Goal: Transaction & Acquisition: Book appointment/travel/reservation

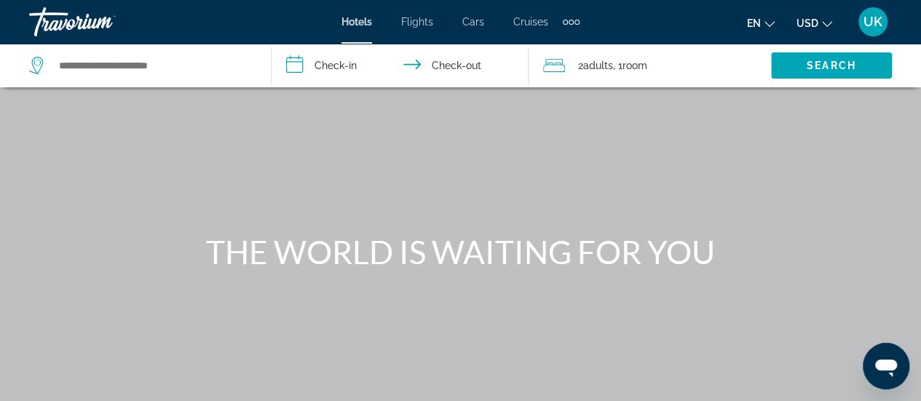
click at [869, 24] on span "UK" at bounding box center [872, 22] width 19 height 15
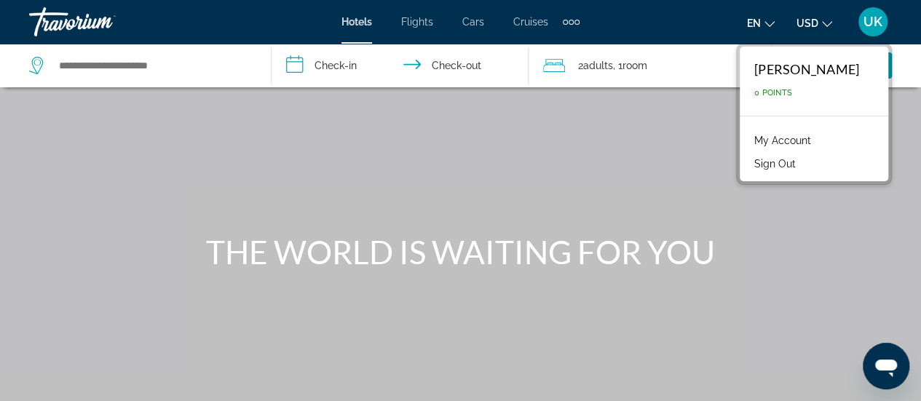
click at [68, 28] on div "Travorium" at bounding box center [102, 22] width 146 height 38
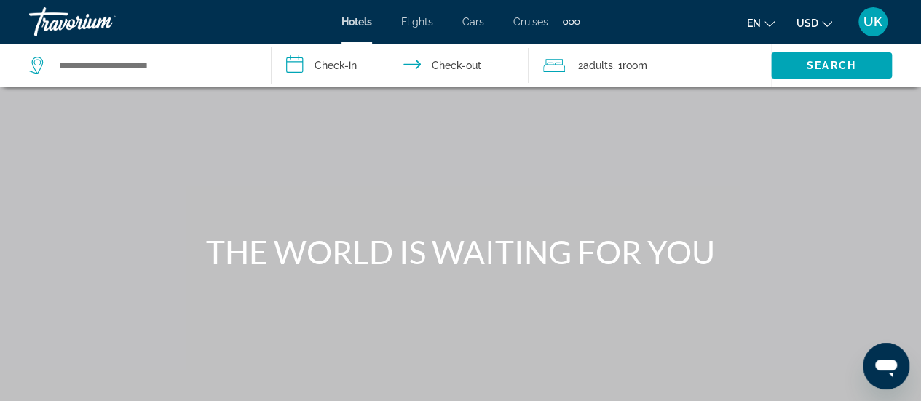
click at [58, 17] on div "Travorium" at bounding box center [102, 22] width 146 height 38
click at [79, 24] on div "Travorium" at bounding box center [102, 22] width 146 height 38
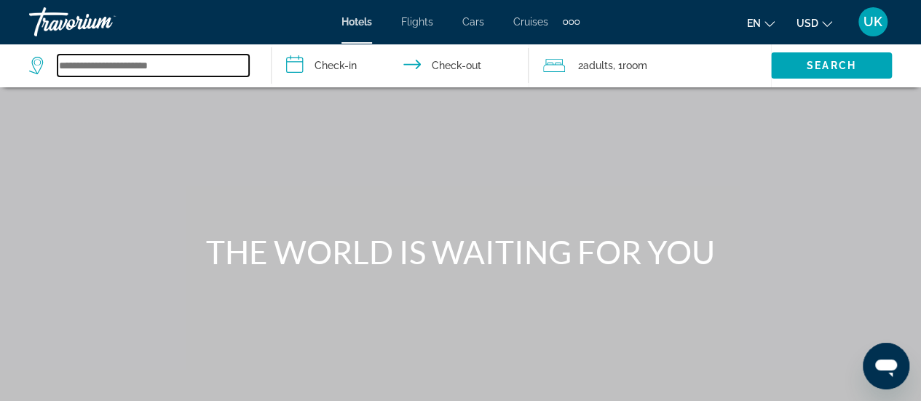
click at [96, 71] on input "Search widget" at bounding box center [153, 66] width 191 height 22
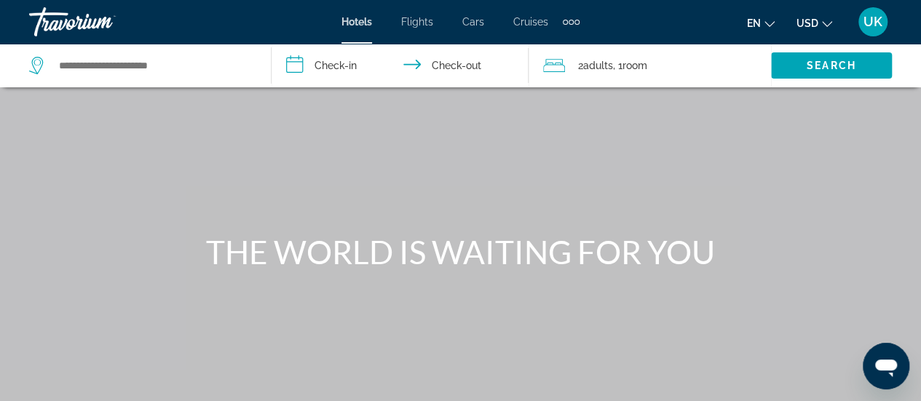
click at [863, 28] on div "UK" at bounding box center [872, 21] width 29 height 29
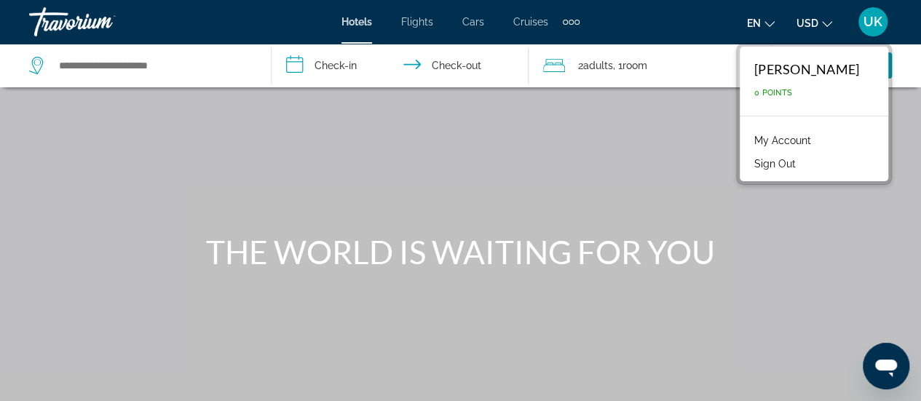
click at [778, 72] on div "Ulyana Khmara" at bounding box center [806, 69] width 105 height 16
click at [802, 137] on link "My Account" at bounding box center [782, 140] width 71 height 19
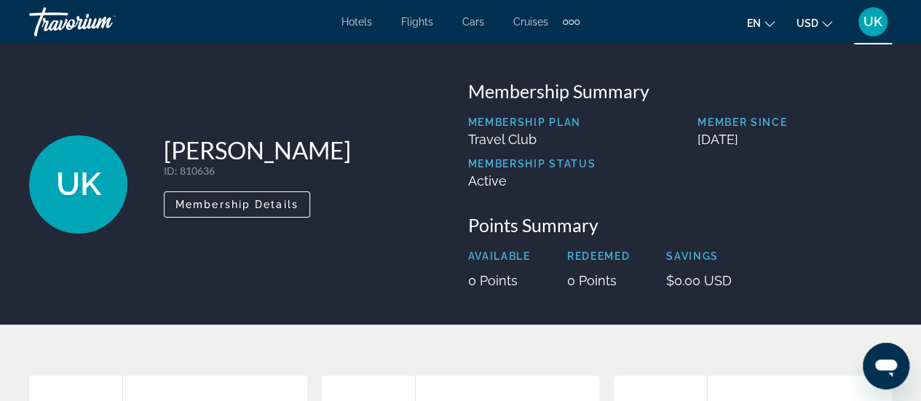
click at [73, 17] on div "Travorium" at bounding box center [102, 22] width 146 height 38
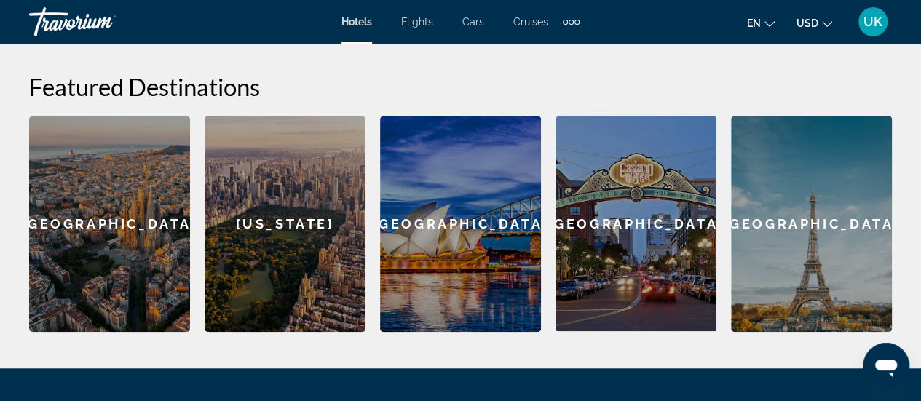
scroll to position [510, 0]
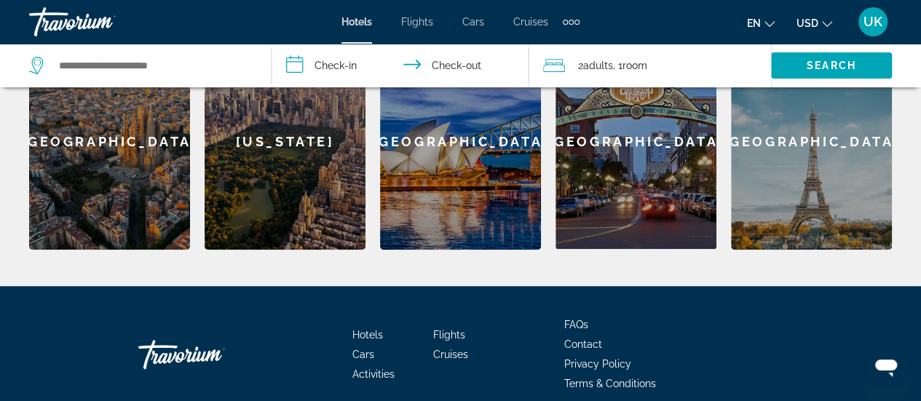
click at [807, 213] on div "[GEOGRAPHIC_DATA]" at bounding box center [811, 141] width 161 height 216
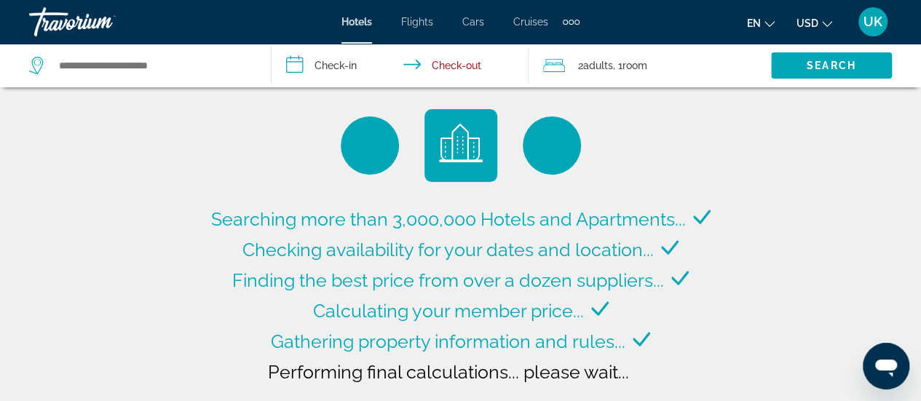
type input "**********"
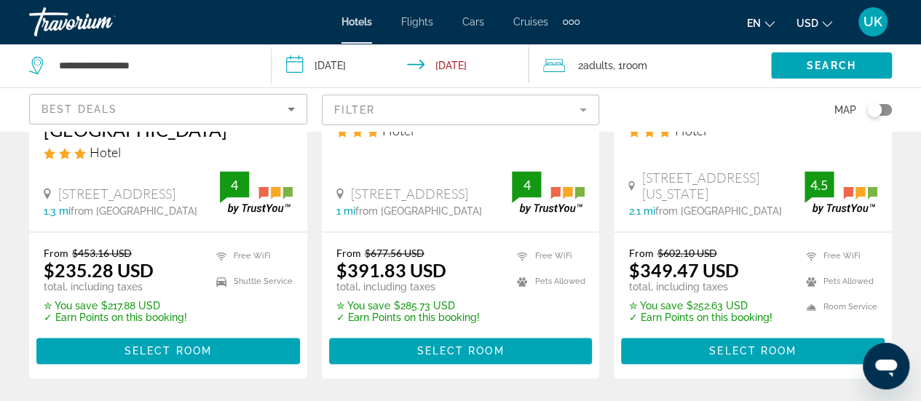
scroll to position [801, 0]
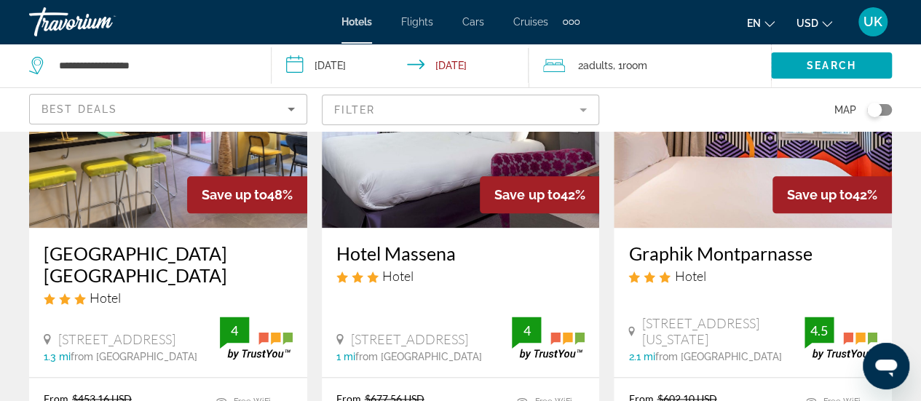
click at [57, 20] on div "Travorium" at bounding box center [102, 22] width 146 height 38
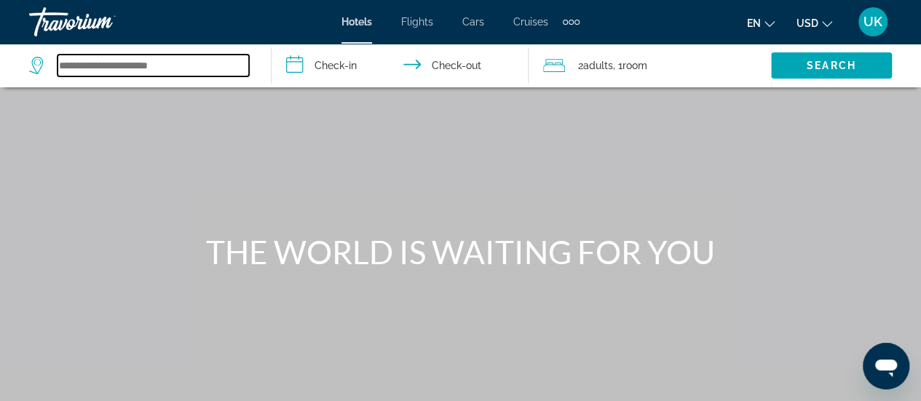
click at [191, 73] on input "Search widget" at bounding box center [153, 66] width 191 height 22
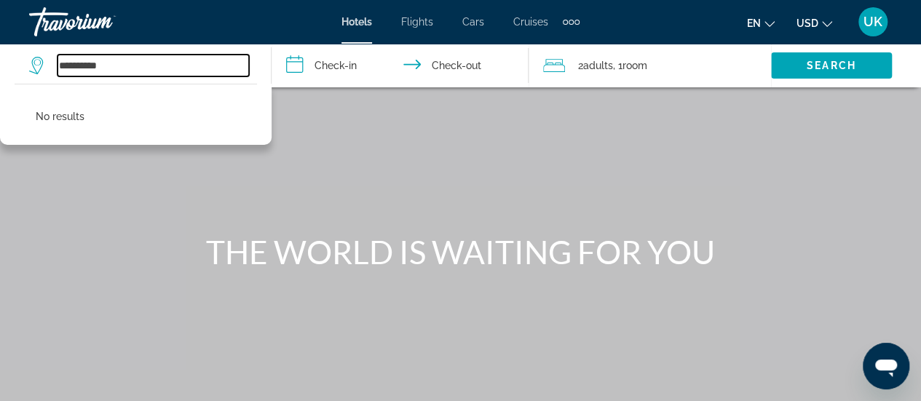
click at [122, 69] on input "**********" at bounding box center [153, 66] width 191 height 22
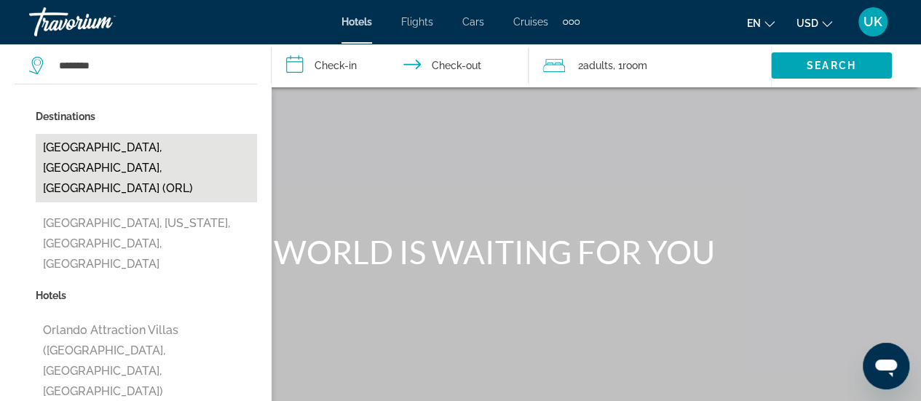
click at [157, 148] on button "Orlando, FL, United States (ORL)" at bounding box center [146, 168] width 221 height 68
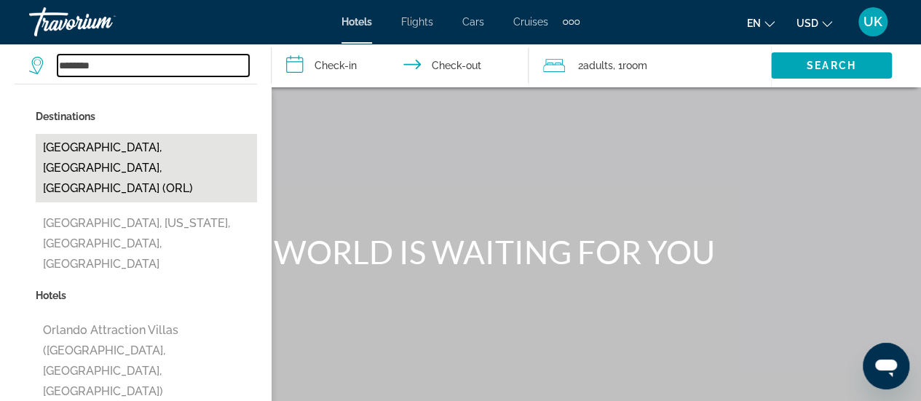
type input "**********"
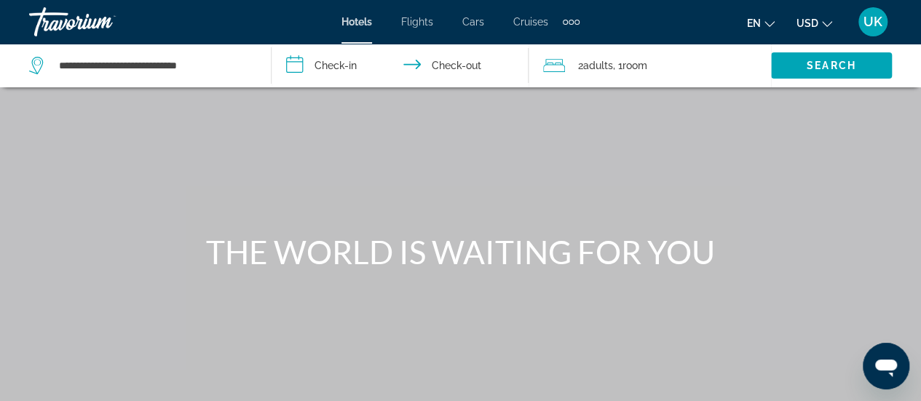
click at [351, 64] on input "**********" at bounding box center [403, 68] width 263 height 48
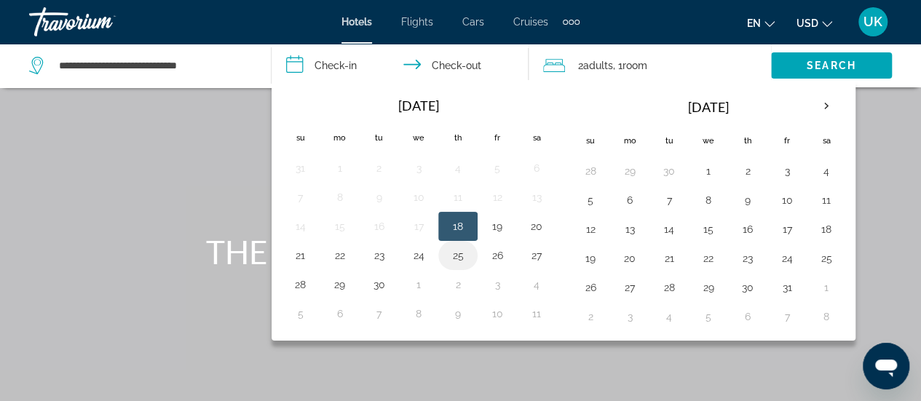
click at [451, 253] on button "25" at bounding box center [457, 255] width 23 height 20
click at [496, 252] on button "26" at bounding box center [497, 255] width 23 height 20
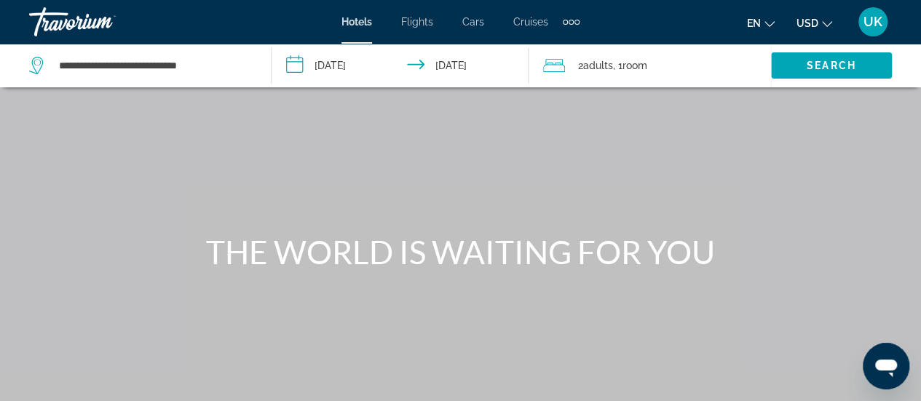
click at [382, 62] on input "**********" at bounding box center [403, 68] width 263 height 48
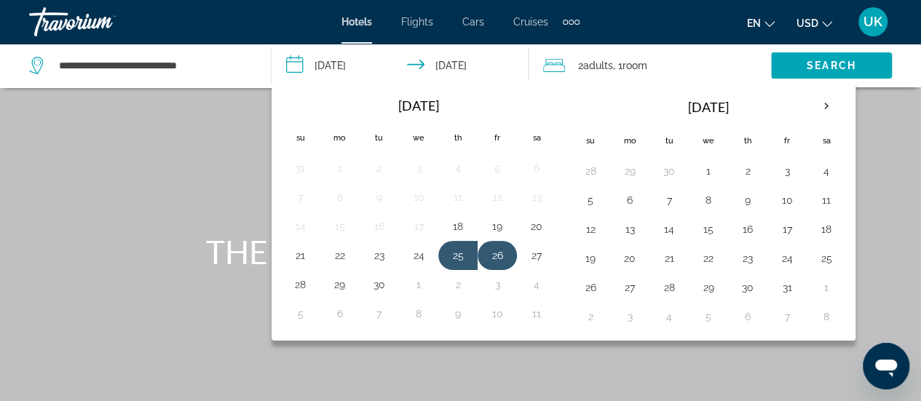
click at [489, 254] on button "26" at bounding box center [497, 255] width 23 height 20
click at [462, 67] on input "**********" at bounding box center [403, 68] width 263 height 48
click at [530, 257] on button "27" at bounding box center [536, 255] width 23 height 20
type input "**********"
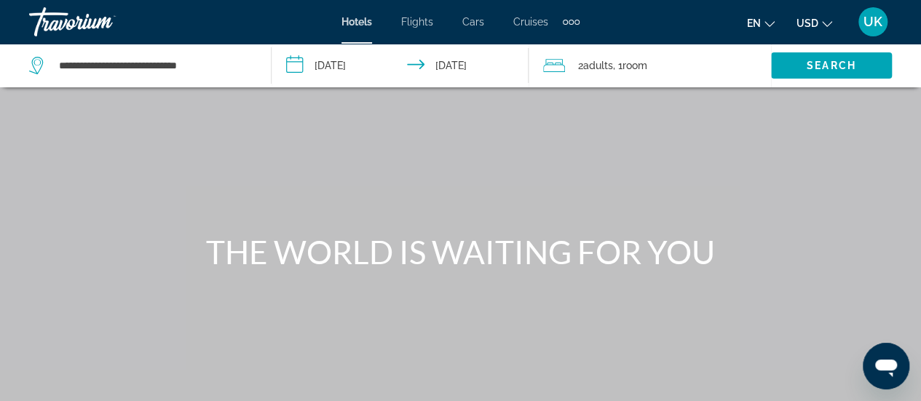
click at [613, 56] on span "2 Adult Adults" at bounding box center [595, 65] width 35 height 20
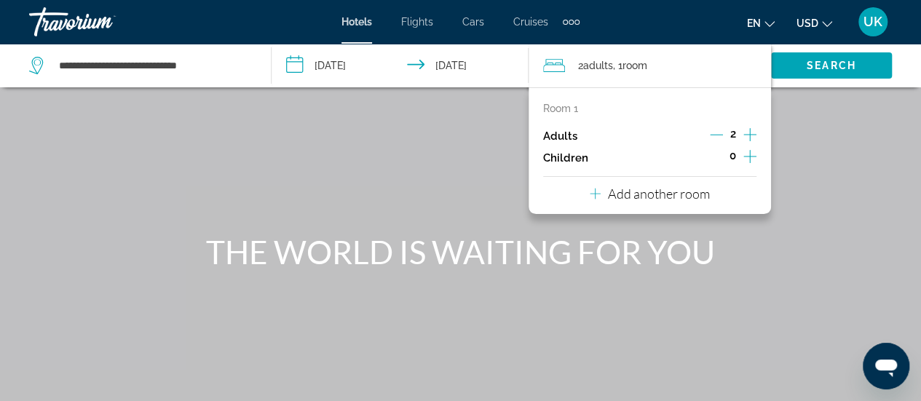
click at [744, 125] on button "Increment adults" at bounding box center [749, 136] width 13 height 22
click at [748, 162] on icon "Increment children" at bounding box center [749, 156] width 13 height 17
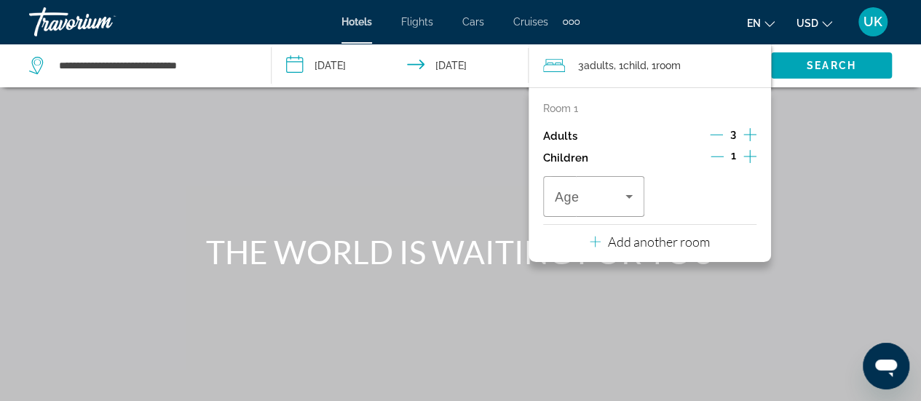
click at [748, 162] on icon "Increment children" at bounding box center [749, 156] width 13 height 17
click at [623, 197] on icon "Travelers: 3 adults, 2 children" at bounding box center [628, 196] width 17 height 17
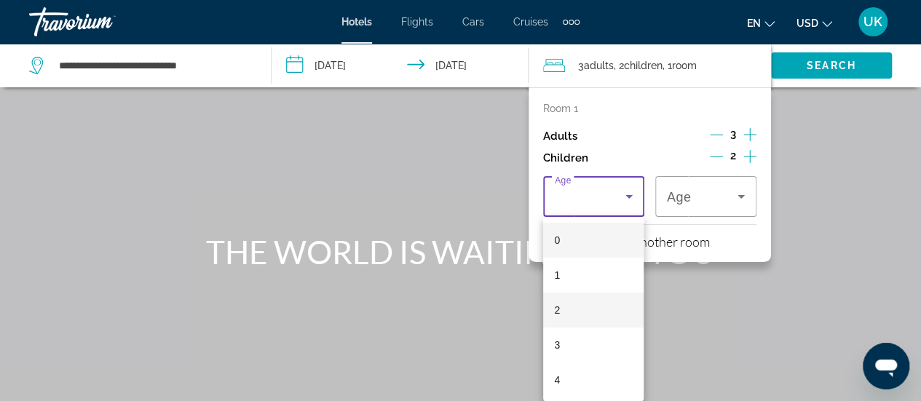
click at [564, 315] on mat-option "2" at bounding box center [593, 310] width 101 height 35
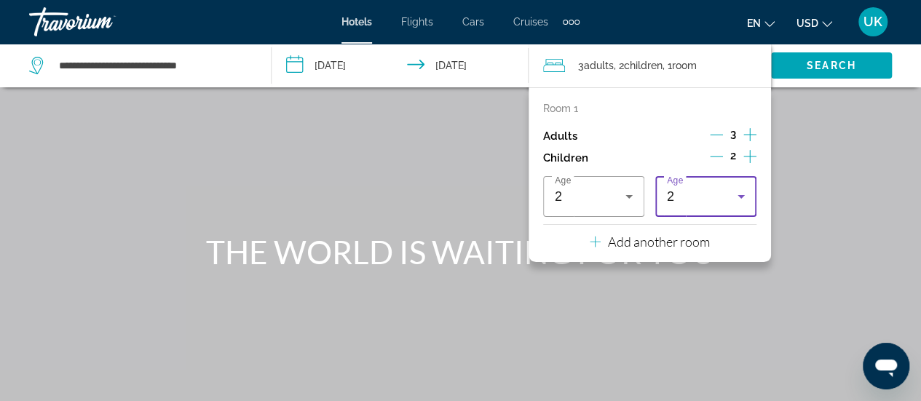
click at [684, 201] on div "2" at bounding box center [702, 196] width 71 height 17
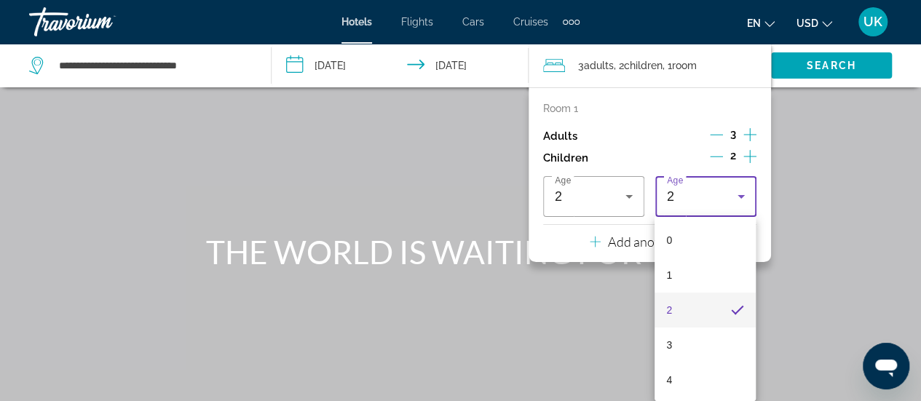
click at [590, 187] on div at bounding box center [460, 200] width 921 height 401
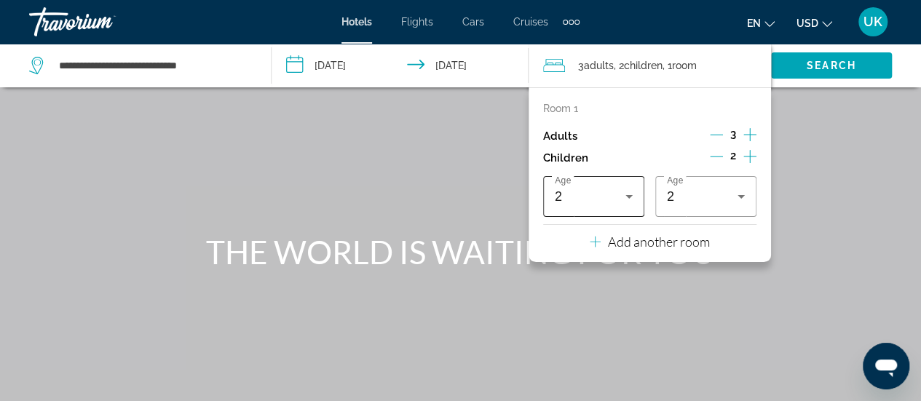
click at [603, 195] on div "2" at bounding box center [590, 196] width 71 height 17
click at [604, 183] on div at bounding box center [460, 200] width 921 height 401
click at [629, 196] on icon "Travelers: 3 adults, 2 children" at bounding box center [628, 197] width 7 height 4
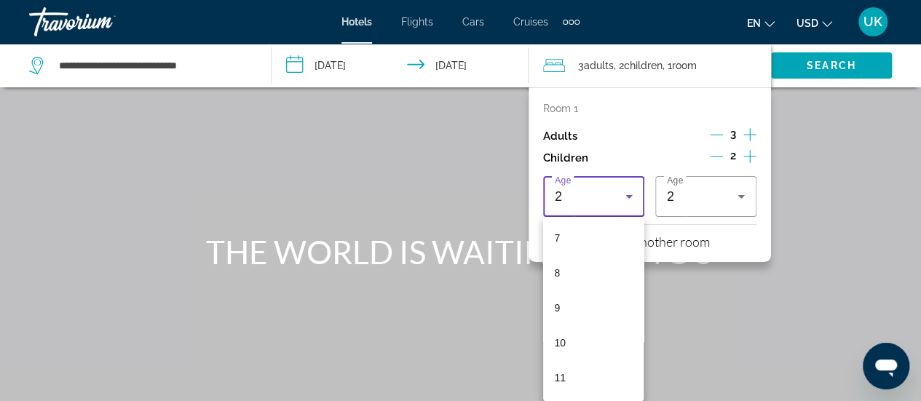
scroll to position [291, 0]
click at [572, 360] on mat-option "12" at bounding box center [593, 368] width 101 height 35
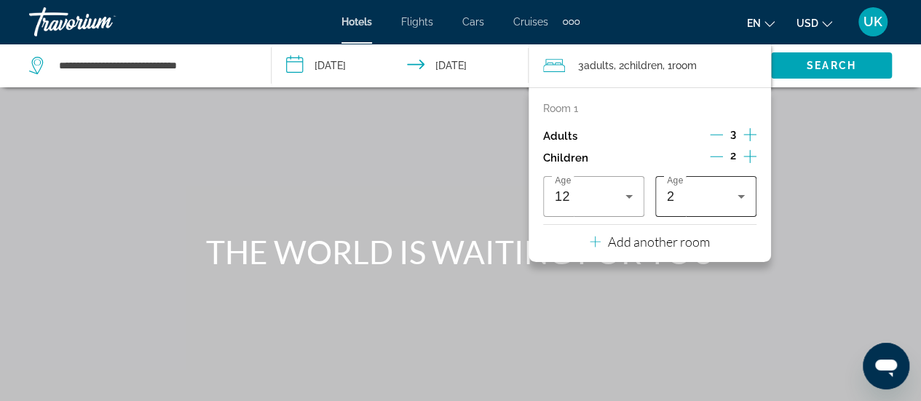
click at [704, 191] on div "2" at bounding box center [702, 196] width 71 height 17
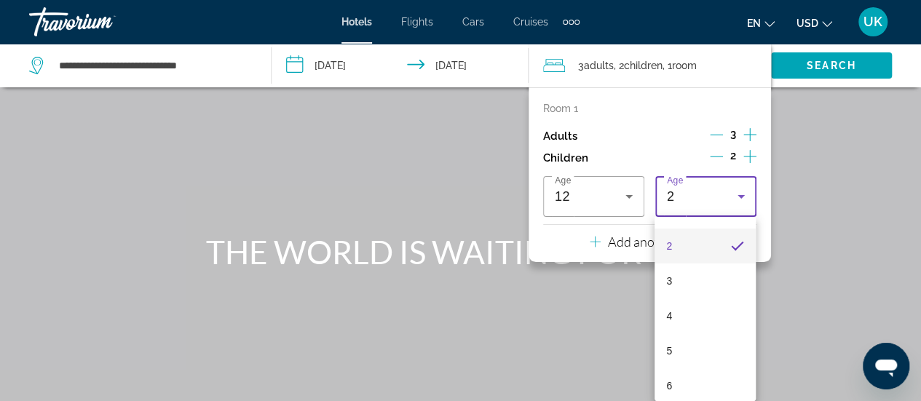
scroll to position [146, 0]
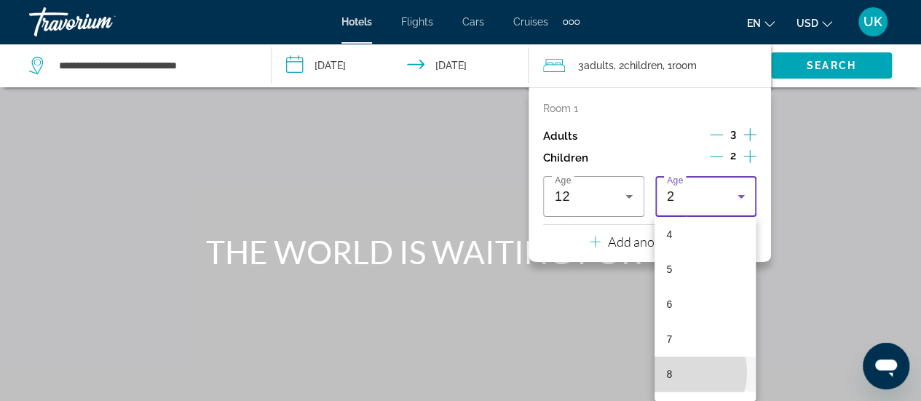
click at [678, 373] on mat-option "8" at bounding box center [705, 374] width 101 height 35
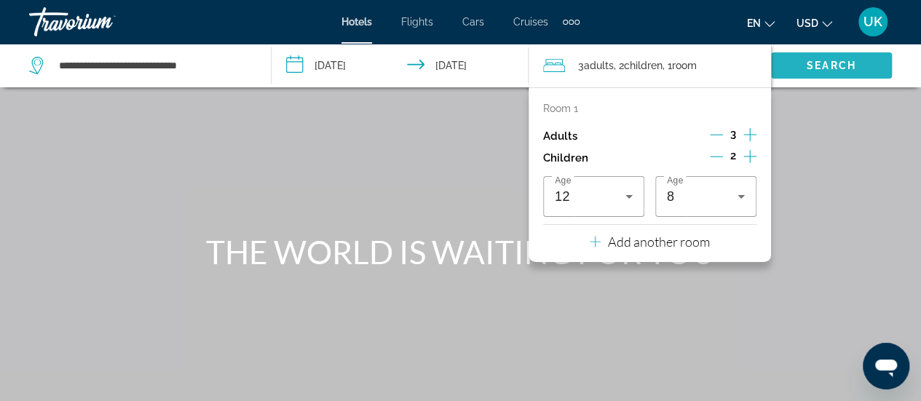
click at [818, 56] on span "Search widget" at bounding box center [831, 65] width 121 height 35
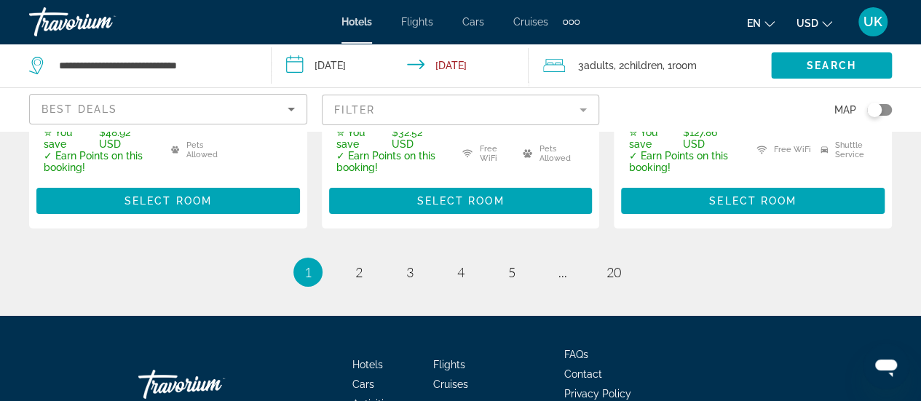
scroll to position [2263, 0]
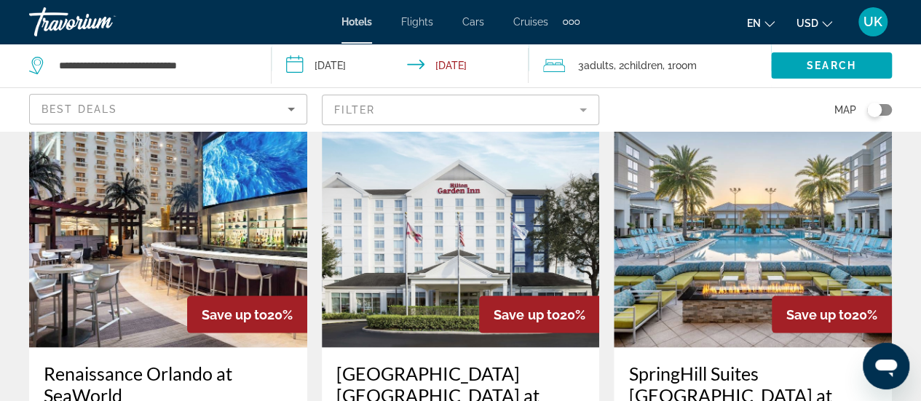
scroll to position [1248, 0]
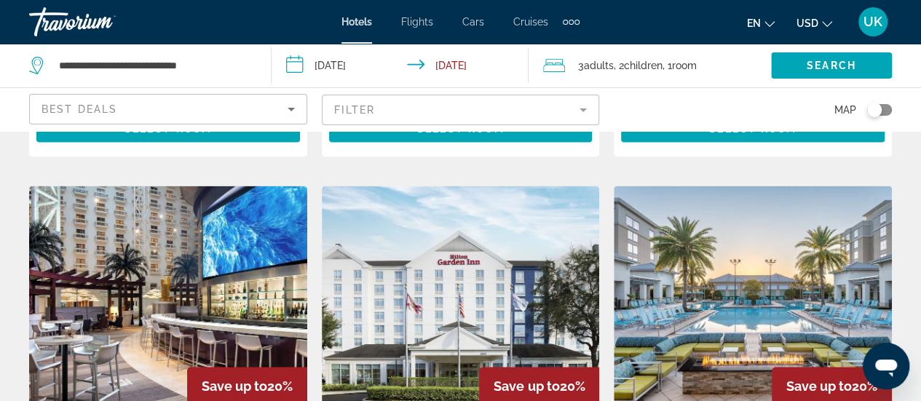
click at [715, 244] on img "Main content" at bounding box center [753, 302] width 278 height 233
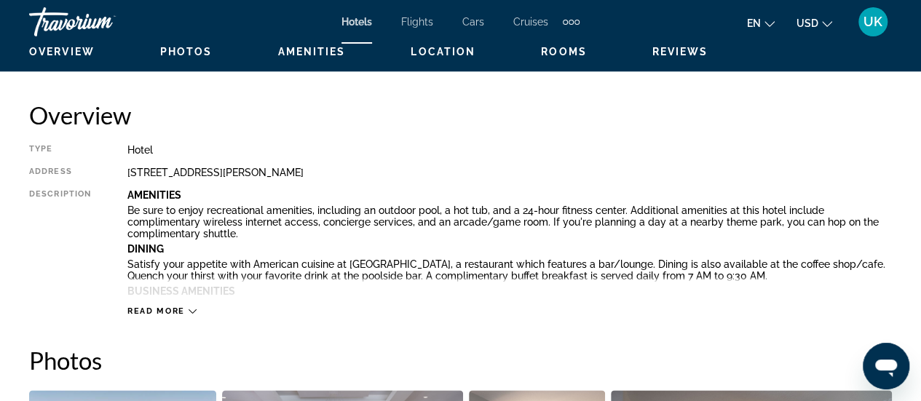
scroll to position [801, 0]
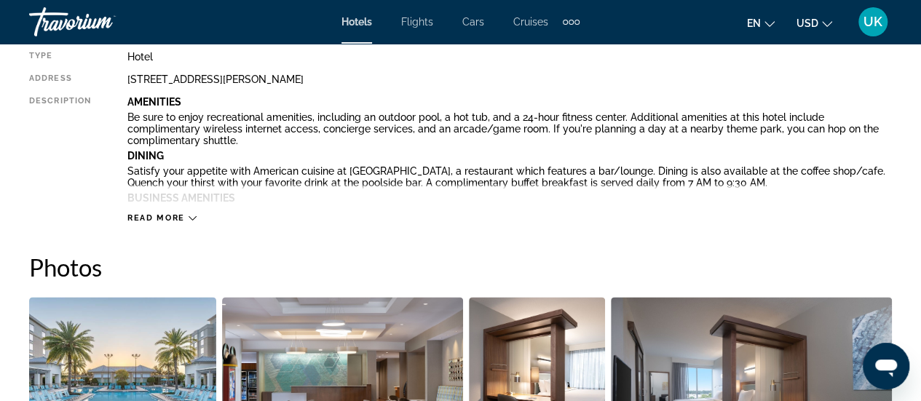
click at [171, 213] on span "Read more" at bounding box center [156, 217] width 58 height 9
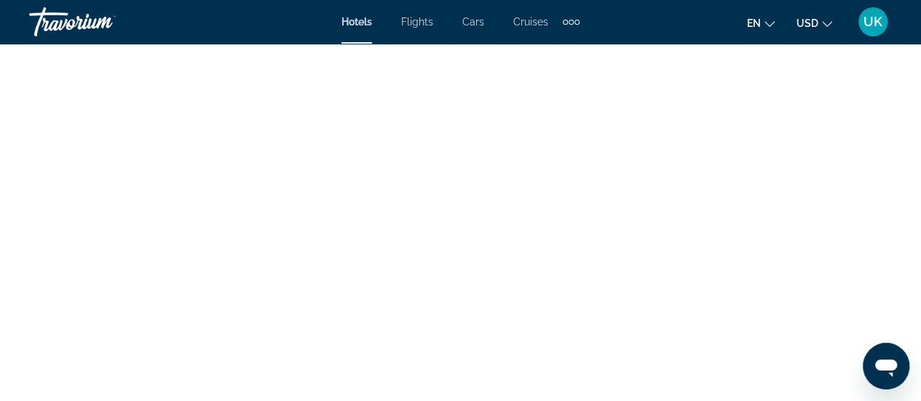
scroll to position [4577, 0]
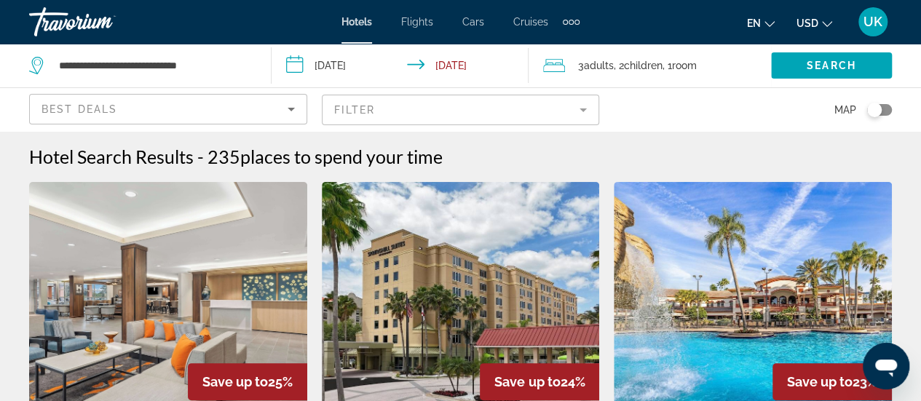
drag, startPoint x: 537, startPoint y: 25, endPoint x: 537, endPoint y: 44, distance: 18.9
click at [537, 25] on span "Cruises" at bounding box center [530, 22] width 35 height 12
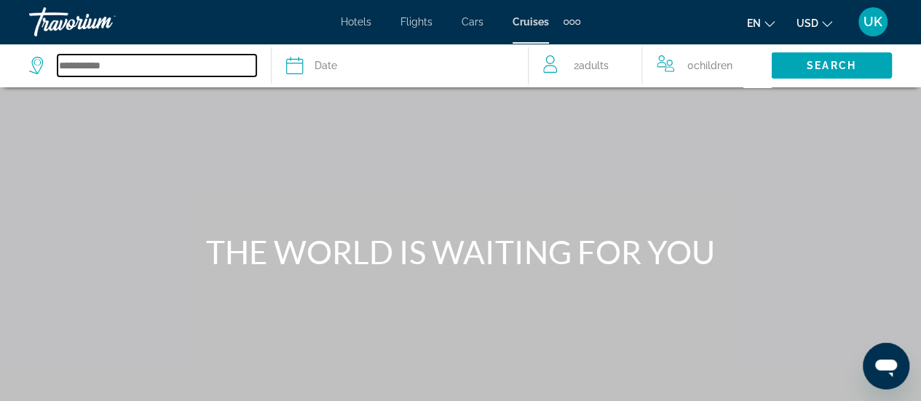
click at [202, 61] on input "Search widget" at bounding box center [157, 66] width 199 height 22
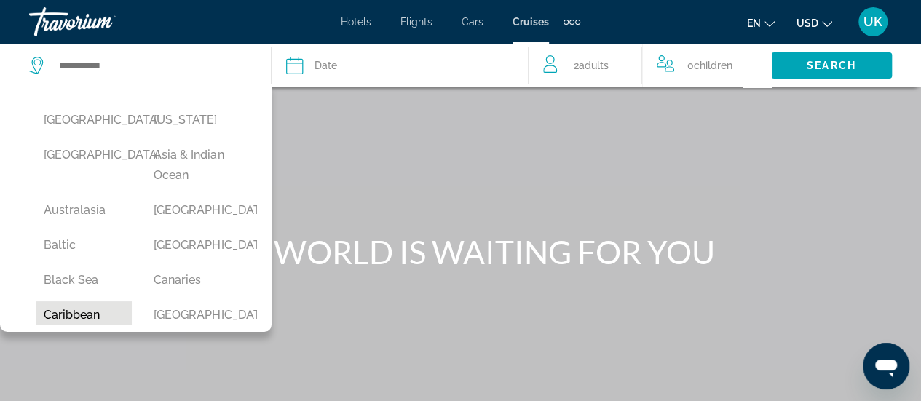
click at [83, 315] on button "Caribbean" at bounding box center [83, 315] width 95 height 28
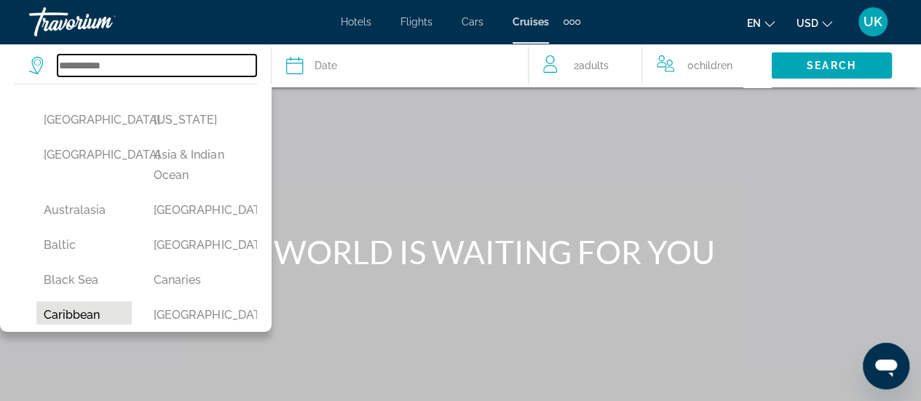
type input "*********"
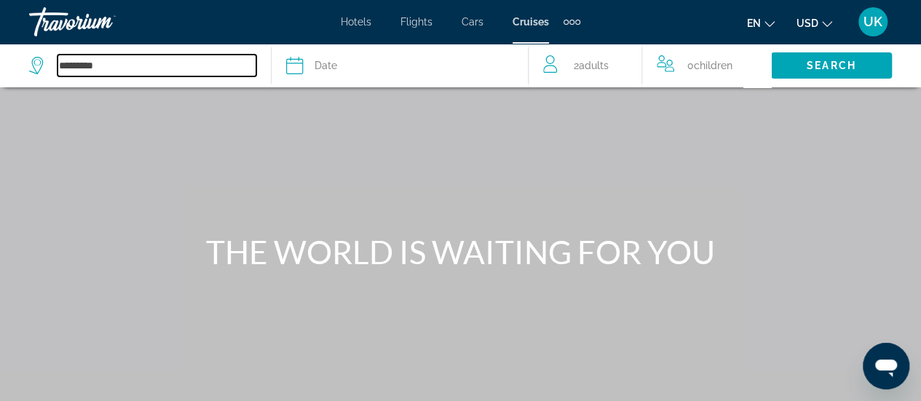
click at [199, 66] on input "*********" at bounding box center [157, 66] width 199 height 22
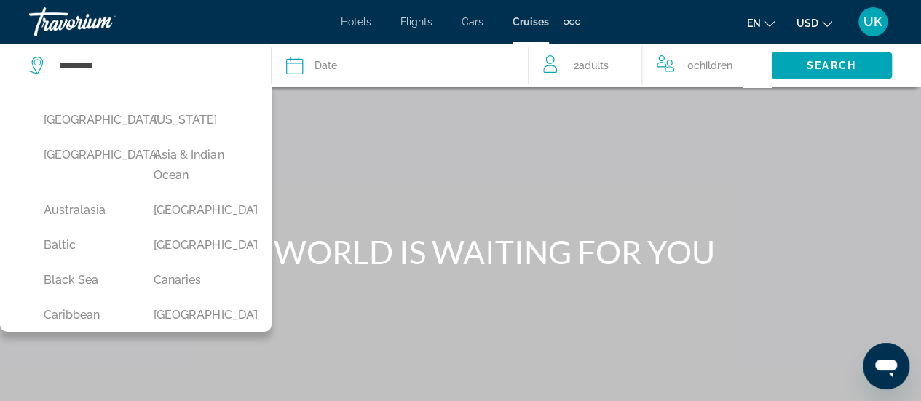
click at [349, 66] on div "Date" at bounding box center [399, 65] width 227 height 20
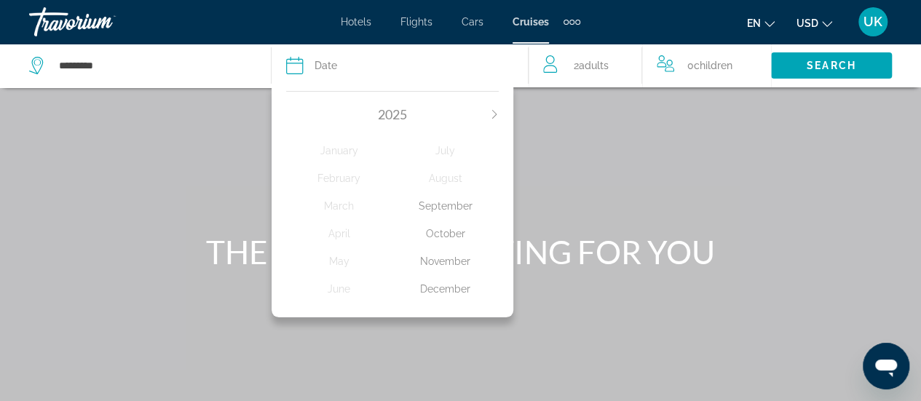
click at [443, 261] on div "November" at bounding box center [445, 261] width 106 height 26
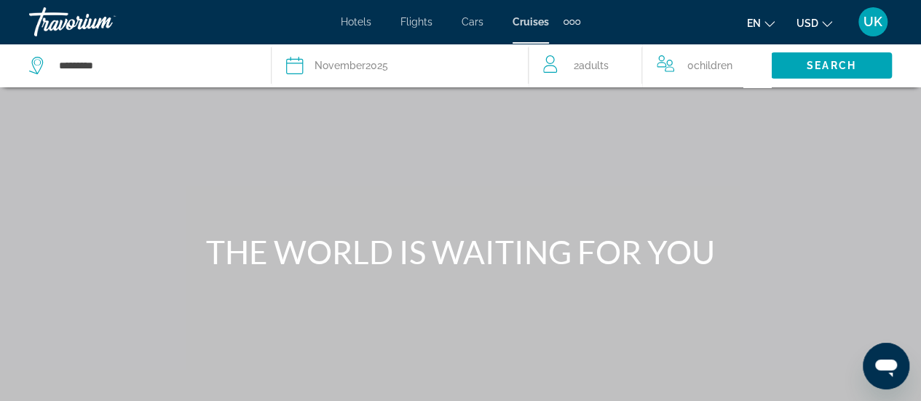
click at [415, 65] on div "Date November 2025" at bounding box center [399, 65] width 227 height 20
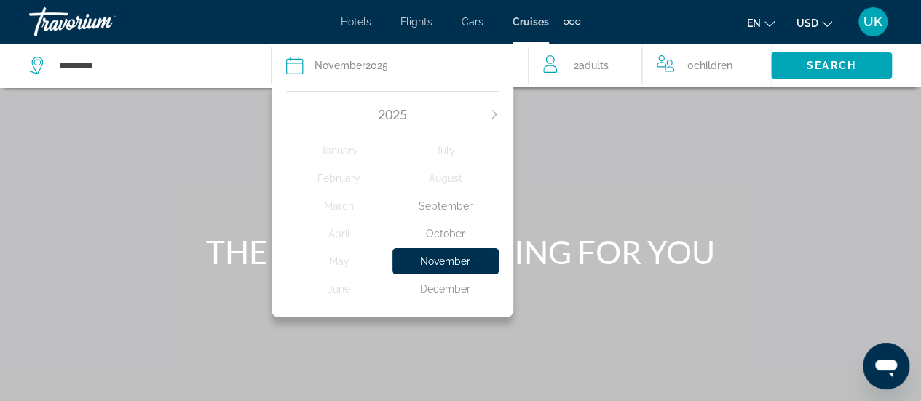
click at [448, 260] on div "November" at bounding box center [445, 261] width 106 height 26
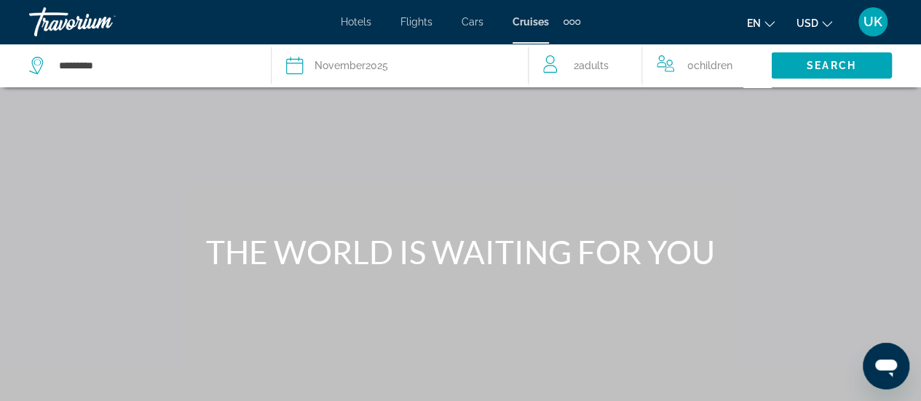
click at [590, 74] on span "2 Adult Adults" at bounding box center [591, 65] width 35 height 20
click at [628, 58] on icon "Increment adults" at bounding box center [630, 62] width 13 height 17
click at [764, 64] on icon "Increment children" at bounding box center [769, 62] width 13 height 17
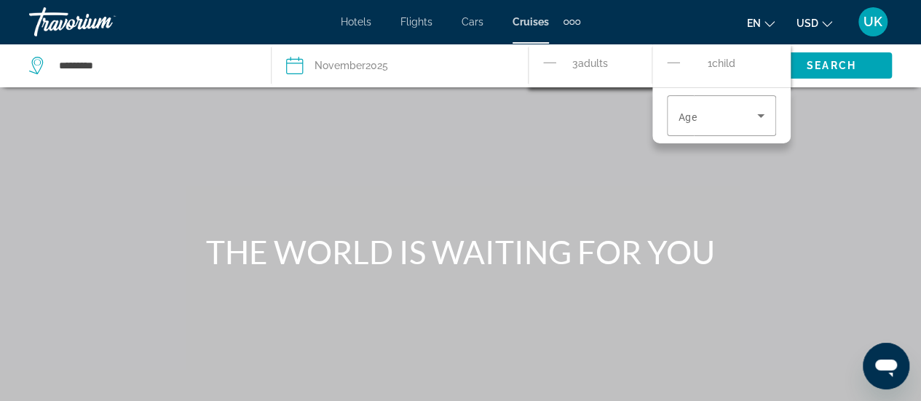
click at [545, 63] on icon "Decrement adults" at bounding box center [549, 62] width 13 height 17
click at [771, 60] on icon "Increment children" at bounding box center [769, 62] width 13 height 17
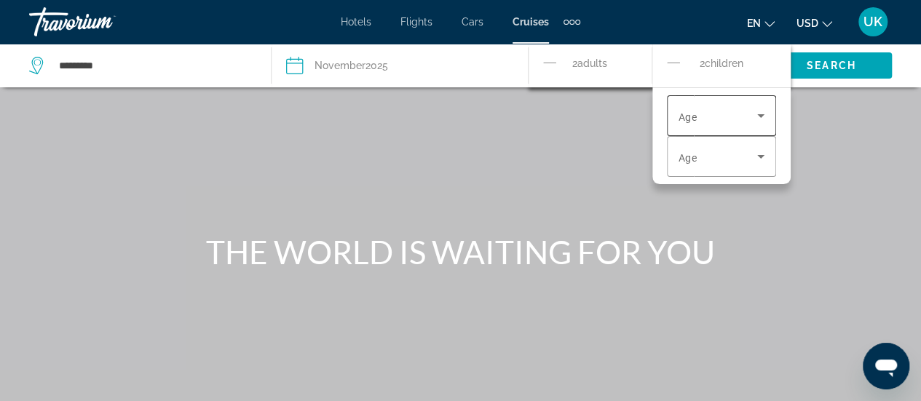
click at [755, 111] on icon "Travelers: 2 adults, 2 children" at bounding box center [760, 115] width 17 height 17
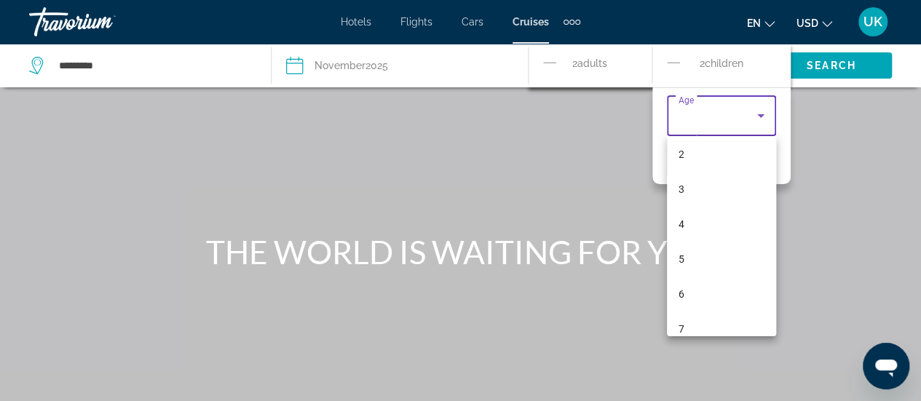
scroll to position [146, 0]
click at [702, 291] on mat-option "8" at bounding box center [721, 293] width 109 height 35
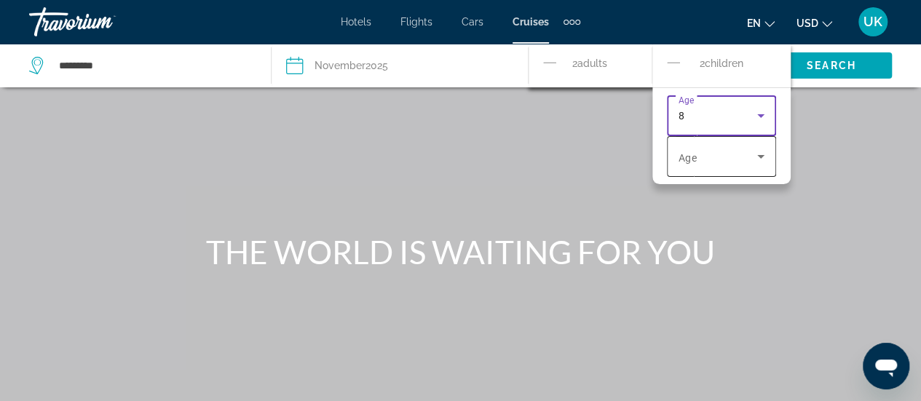
click at [719, 146] on div "Travelers: 2 adults, 2 children" at bounding box center [722, 156] width 86 height 41
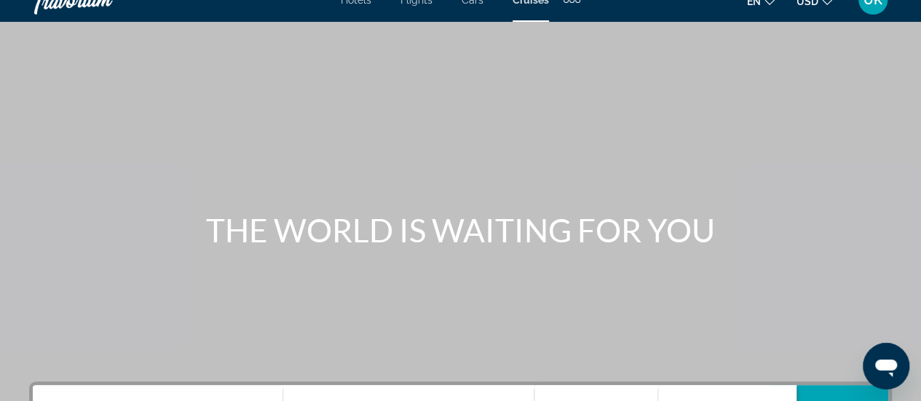
scroll to position [0, 0]
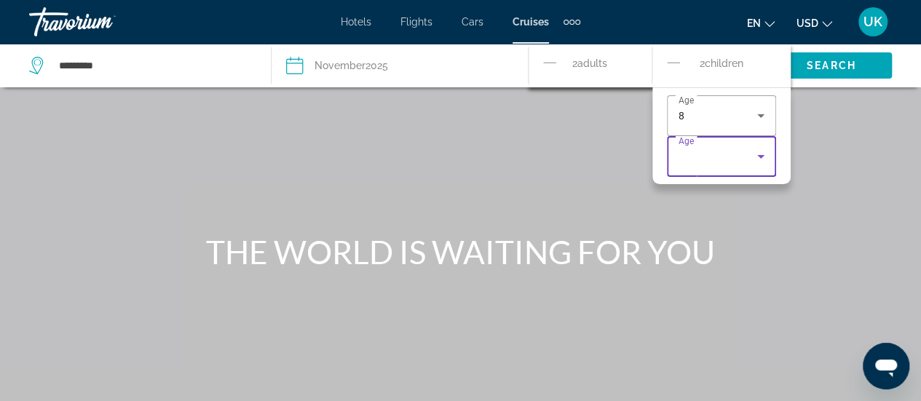
click at [588, 55] on div at bounding box center [460, 200] width 921 height 401
click at [709, 143] on div "Travelers: 2 adults, 2 children" at bounding box center [722, 156] width 86 height 41
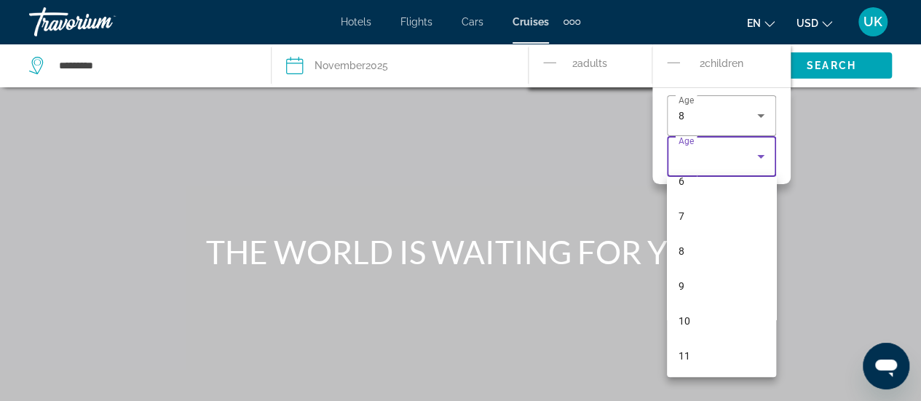
scroll to position [230, 0]
click at [677, 60] on div at bounding box center [460, 200] width 921 height 401
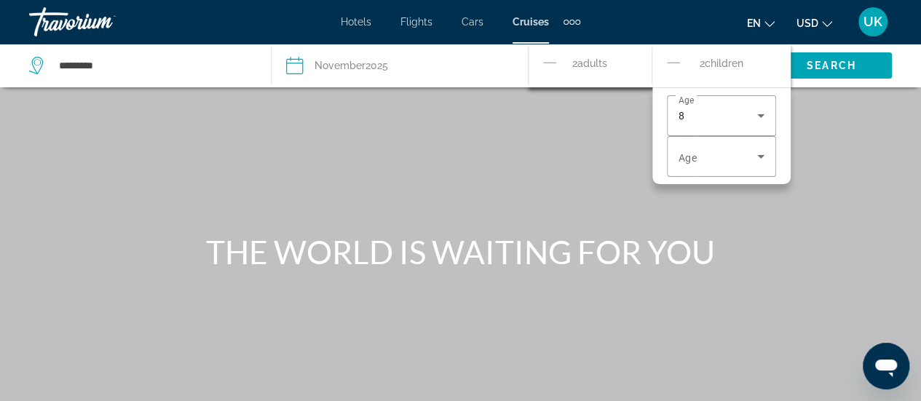
click at [674, 63] on icon "Decrement children" at bounding box center [673, 62] width 13 height 17
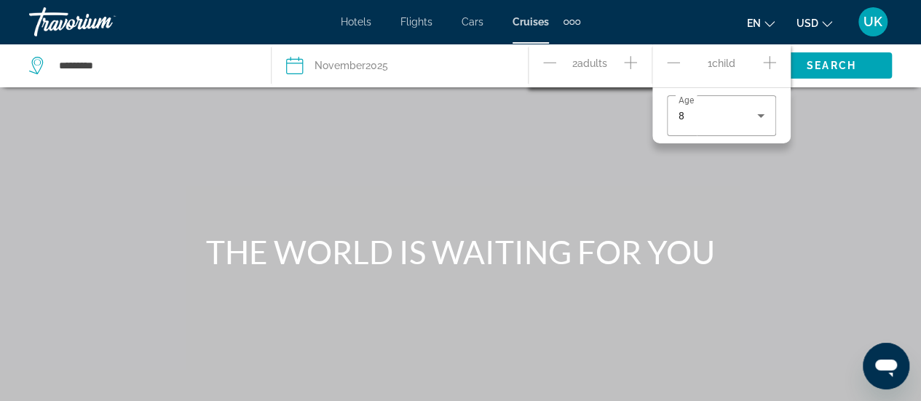
click at [625, 56] on icon "Increment adults" at bounding box center [630, 62] width 13 height 17
click at [842, 66] on span "Search" at bounding box center [832, 66] width 50 height 12
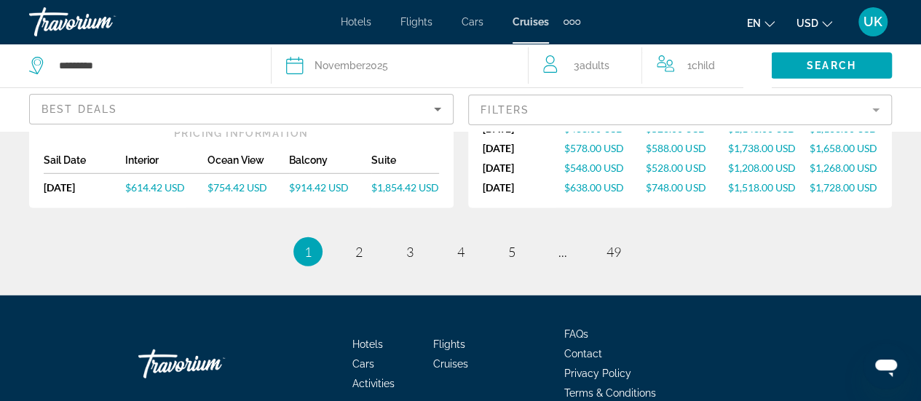
scroll to position [2025, 0]
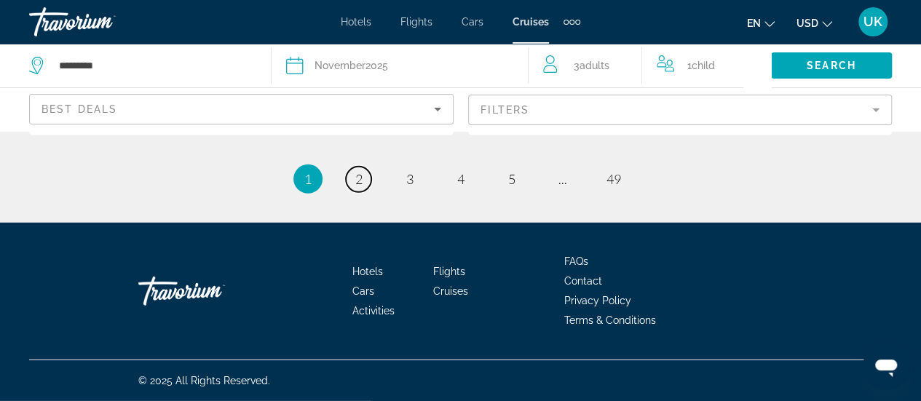
drag, startPoint x: 366, startPoint y: 175, endPoint x: 376, endPoint y: 178, distance: 9.9
click at [366, 175] on link "page 2" at bounding box center [358, 179] width 25 height 25
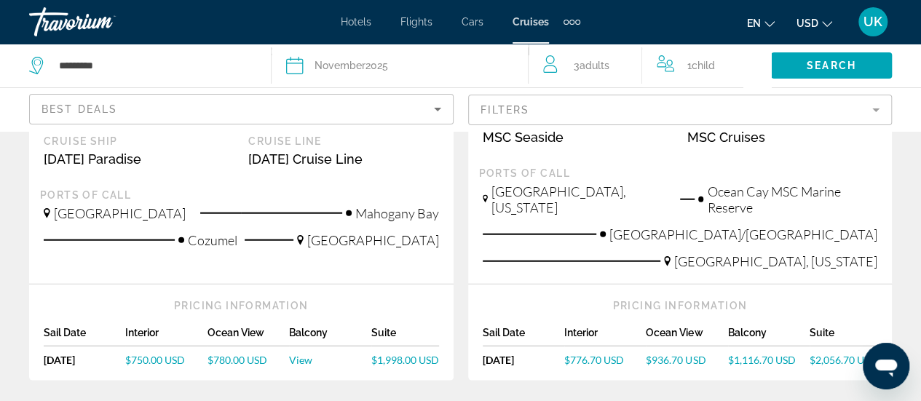
scroll to position [1820, 0]
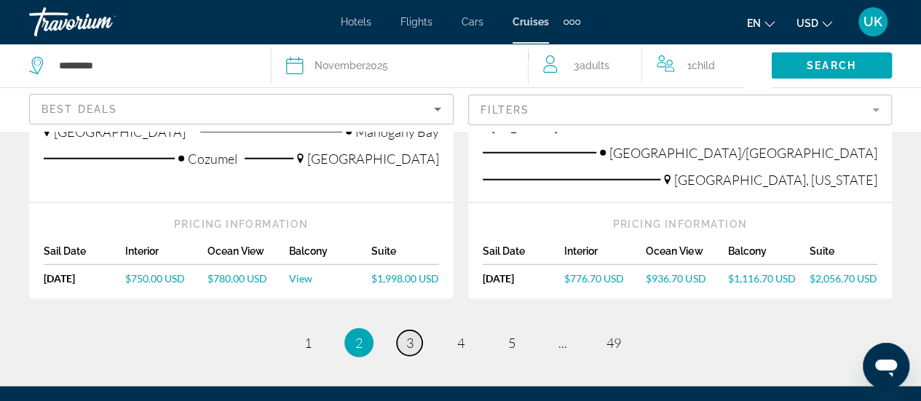
click at [409, 335] on span "3" at bounding box center [409, 343] width 7 height 16
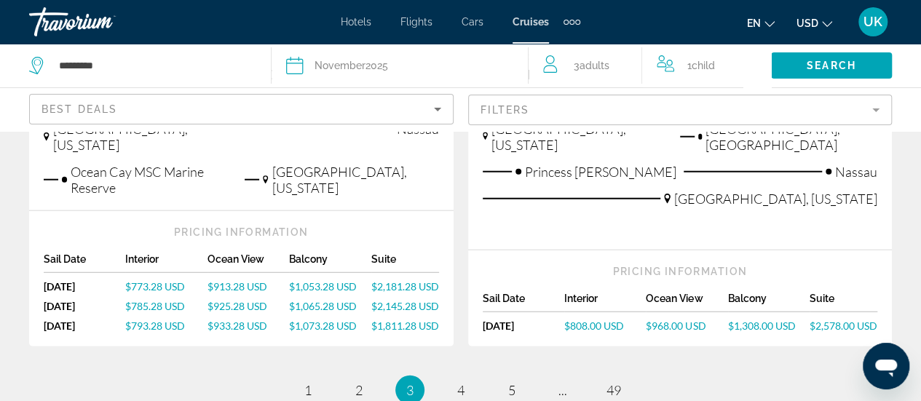
scroll to position [1893, 0]
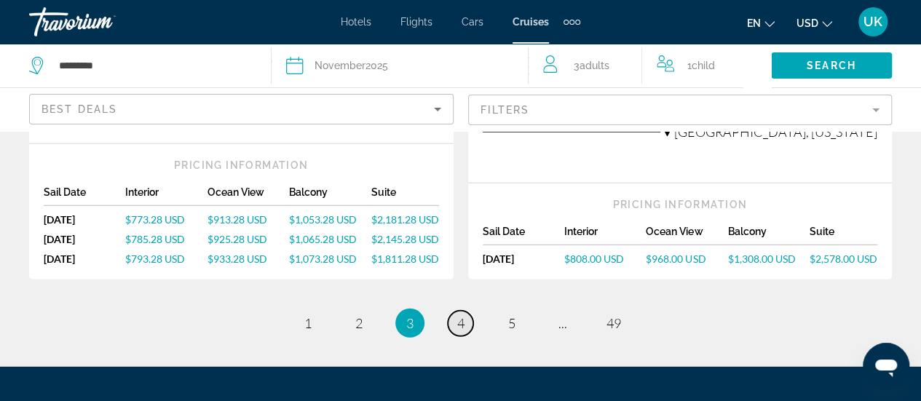
click at [460, 315] on span "4" at bounding box center [460, 323] width 7 height 16
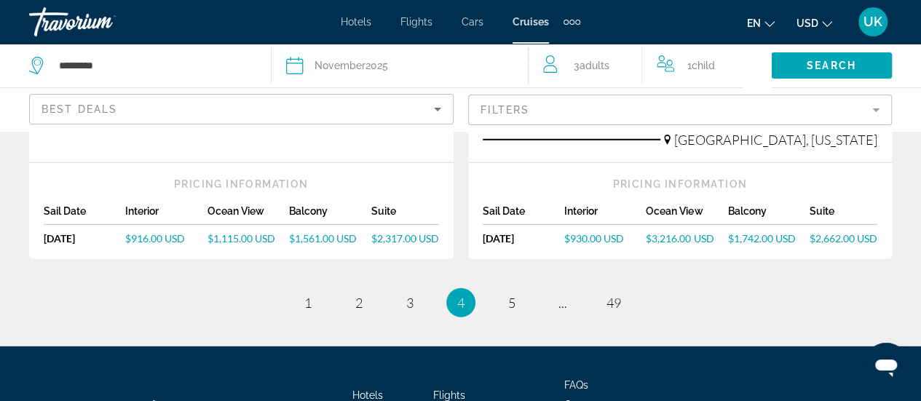
scroll to position [1966, 0]
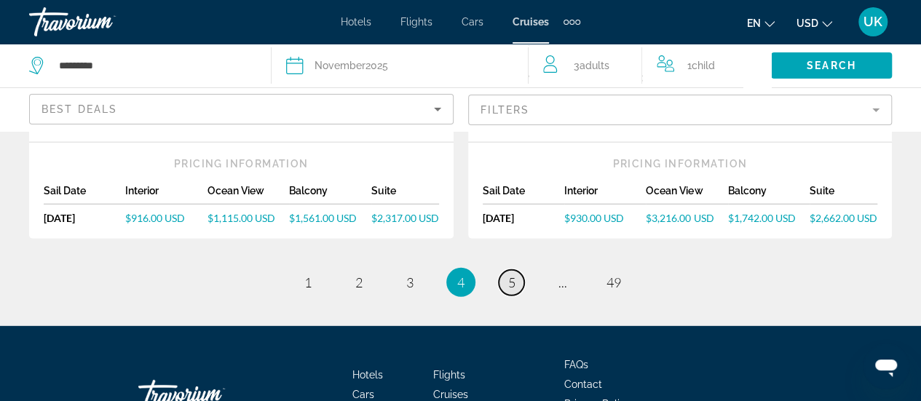
click at [513, 274] on span "5" at bounding box center [511, 282] width 7 height 16
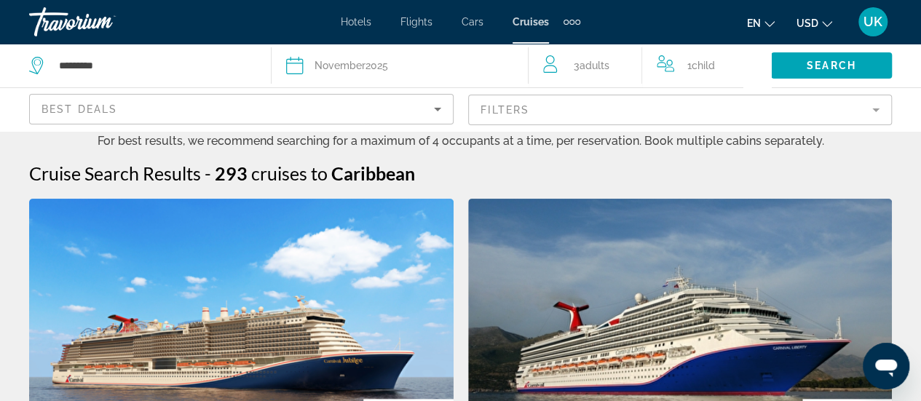
click at [323, 57] on div "November 2025" at bounding box center [352, 65] width 74 height 20
click at [290, 63] on icon "Search widget" at bounding box center [294, 65] width 17 height 17
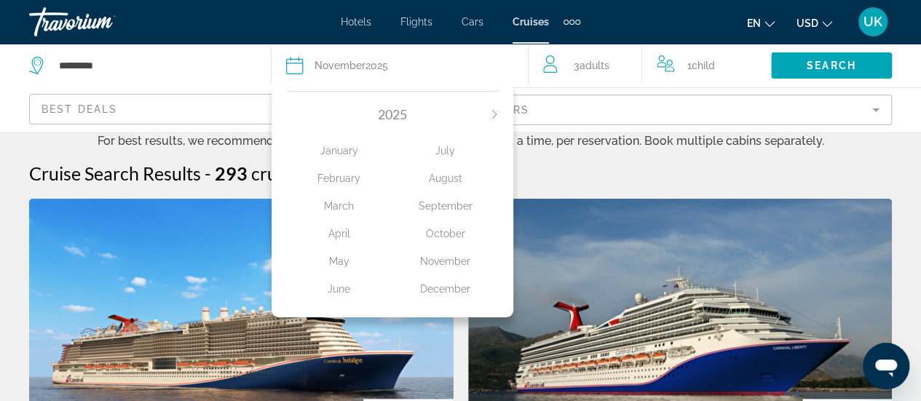
click at [433, 202] on div "September" at bounding box center [445, 206] width 106 height 26
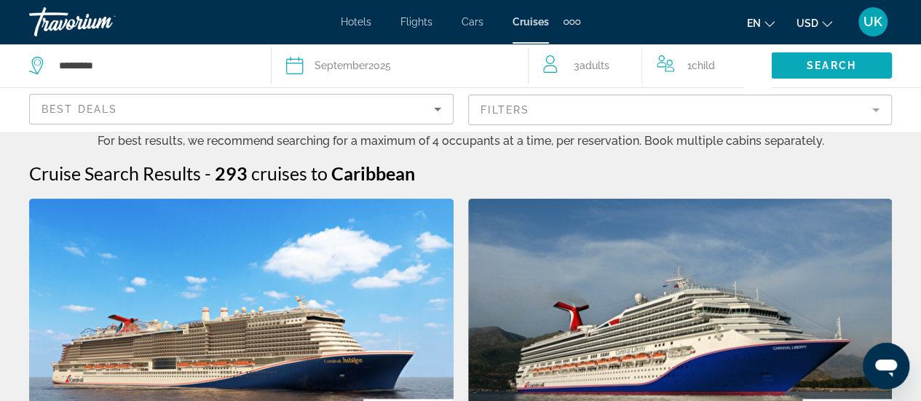
click at [832, 69] on span "Search" at bounding box center [832, 66] width 50 height 12
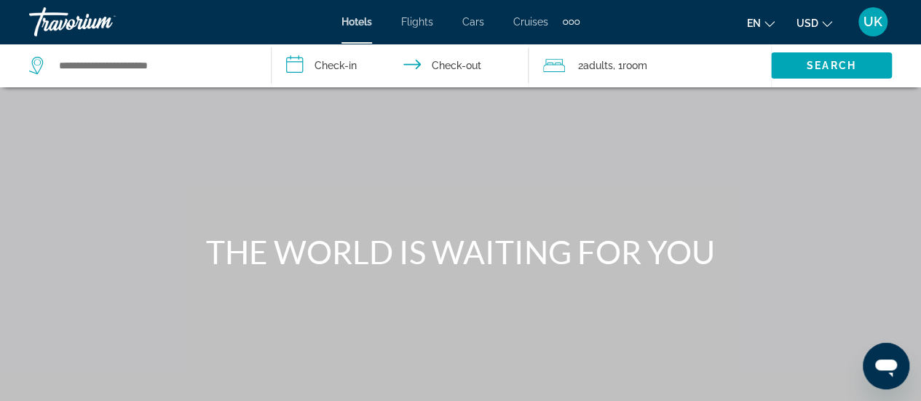
click at [585, 62] on span "Adults" at bounding box center [598, 66] width 30 height 12
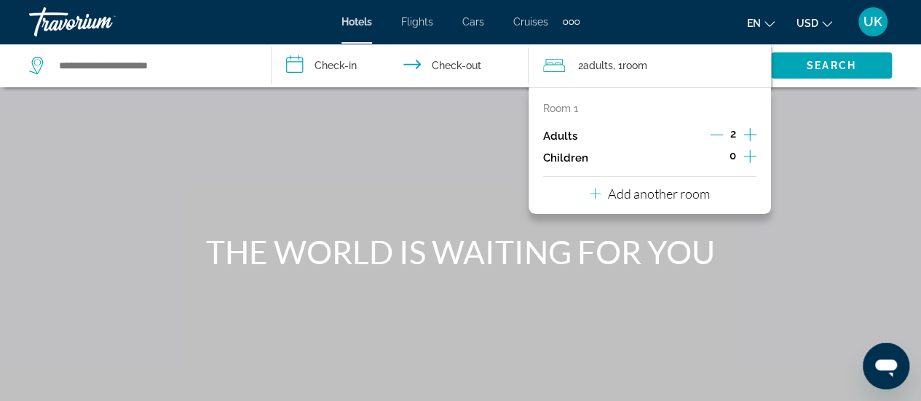
click at [679, 195] on p "Add another room" at bounding box center [659, 194] width 102 height 16
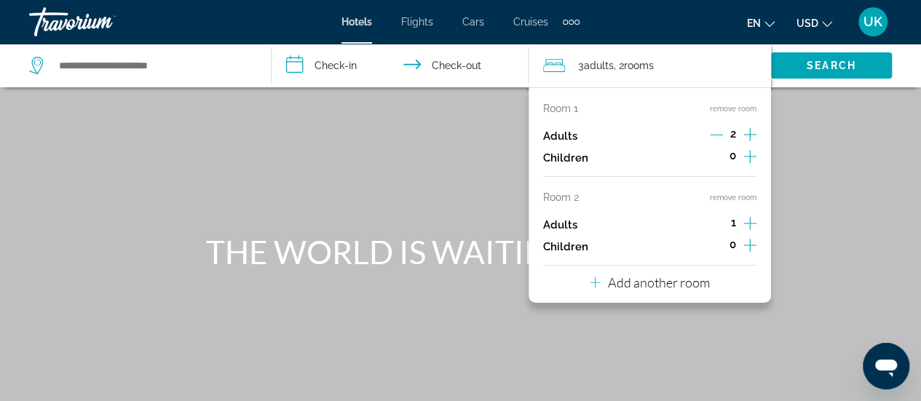
click at [746, 129] on icon "Increment adults" at bounding box center [749, 134] width 13 height 17
click at [713, 129] on icon "Decrement adults" at bounding box center [716, 134] width 13 height 13
click at [748, 154] on icon "Increment children" at bounding box center [749, 156] width 13 height 17
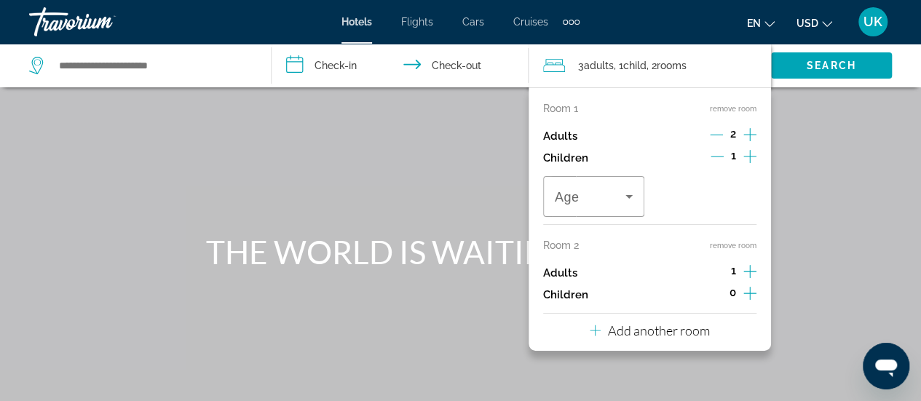
click at [744, 152] on icon "Increment children" at bounding box center [749, 156] width 13 height 17
click at [748, 267] on icon "Increment adults" at bounding box center [749, 271] width 13 height 17
click at [627, 197] on icon "Travelers: 4 adults, 2 children" at bounding box center [628, 196] width 17 height 17
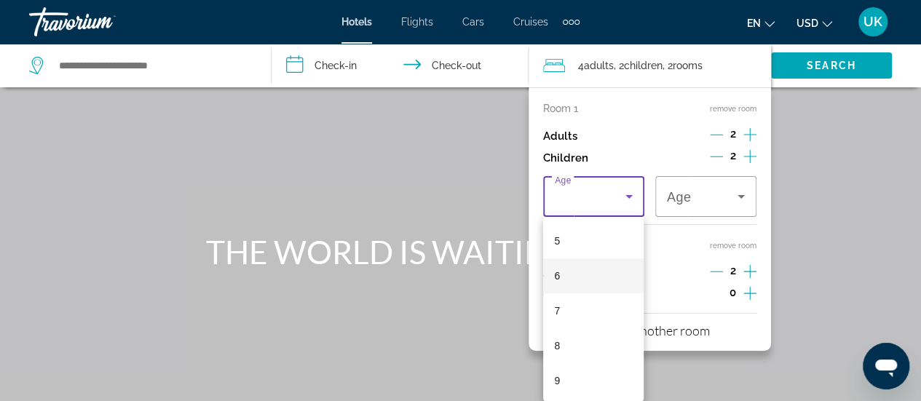
scroll to position [218, 0]
click at [577, 305] on mat-option "8" at bounding box center [593, 301] width 101 height 35
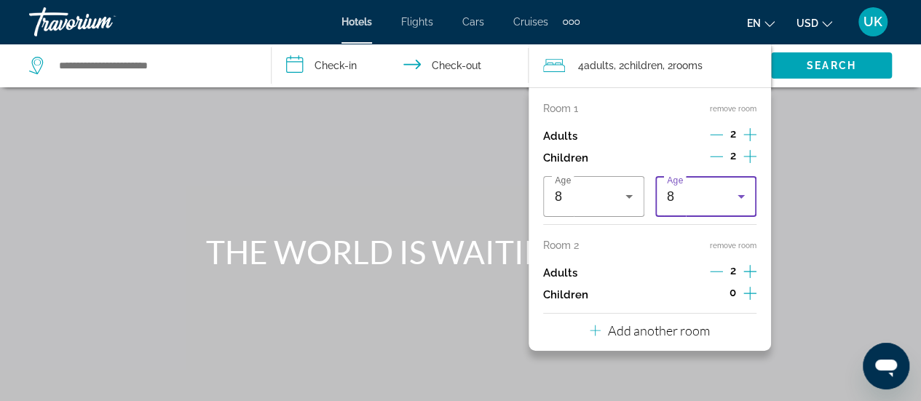
click at [692, 196] on div "8" at bounding box center [702, 196] width 71 height 17
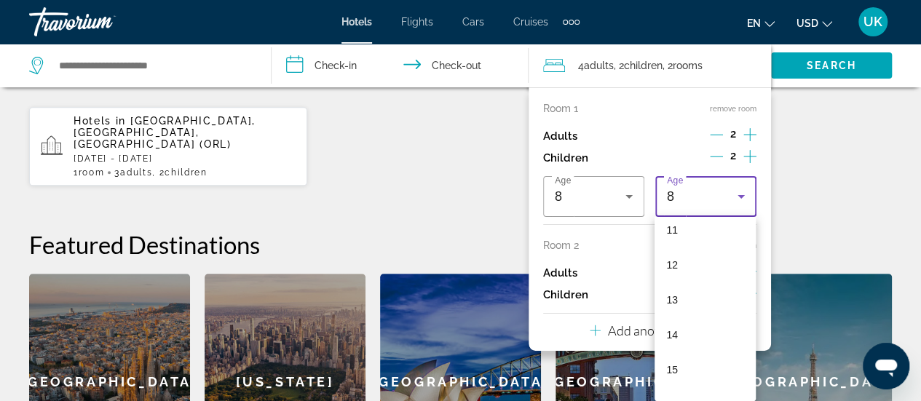
scroll to position [427, 0]
click at [674, 228] on div "0 1 2 3 4 5 6 7 8 9 10 11 12 13 14 15 16 17" at bounding box center [705, 309] width 101 height 184
click at [448, 171] on div at bounding box center [460, 200] width 921 height 401
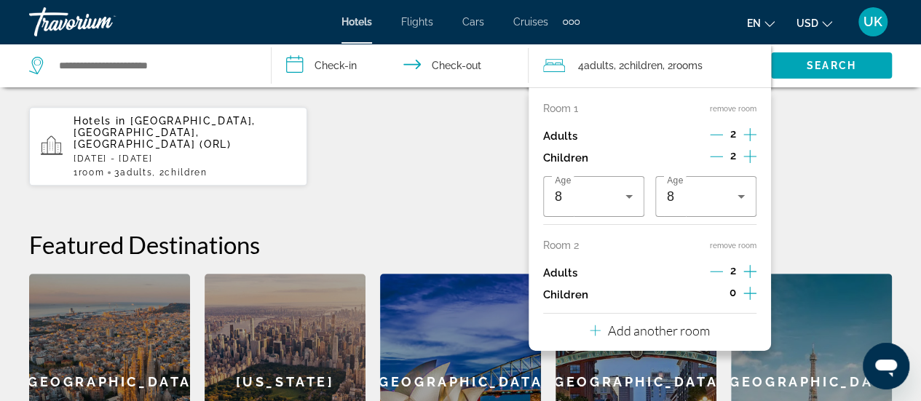
click at [523, 23] on span "Cruises" at bounding box center [530, 22] width 35 height 12
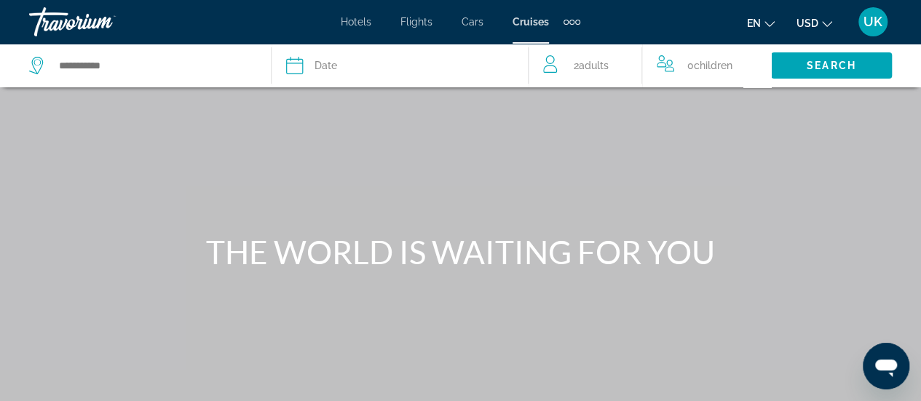
click at [546, 66] on icon "Travelers: 2 adults, 0 children" at bounding box center [551, 63] width 17 height 17
click at [548, 66] on icon "Travelers: 2 adults, 0 children" at bounding box center [551, 63] width 17 height 17
click at [550, 66] on icon "Travelers: 2 adults, 0 children" at bounding box center [551, 63] width 17 height 17
click at [669, 65] on icon "Travelers: 2 adults, 0 children" at bounding box center [669, 63] width 6 height 6
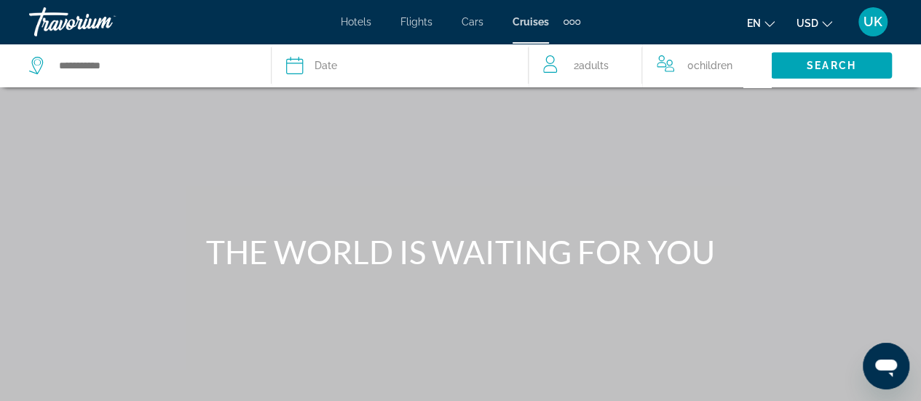
click at [669, 65] on icon "Travelers: 2 adults, 0 children" at bounding box center [669, 63] width 6 height 6
click at [587, 57] on span "2 Adult Adults" at bounding box center [591, 65] width 35 height 20
click at [713, 59] on span "Children" at bounding box center [725, 64] width 39 height 12
click at [561, 18] on li "Cruises" at bounding box center [531, 22] width 66 height 12
click at [566, 20] on div "Extra navigation items" at bounding box center [566, 22] width 5 height 5
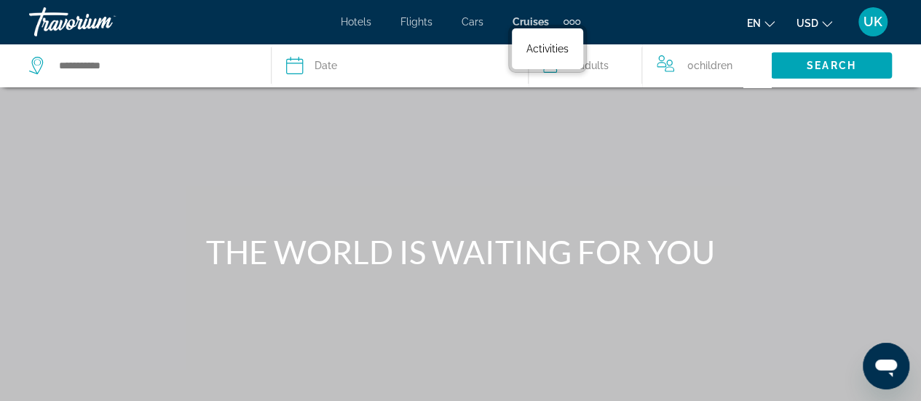
click at [551, 43] on span "Activities" at bounding box center [547, 49] width 42 height 12
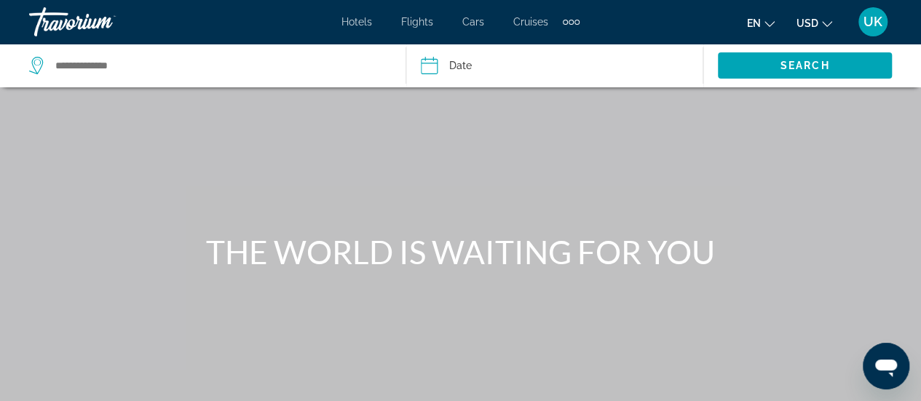
click at [55, 21] on div "Travorium" at bounding box center [102, 22] width 146 height 38
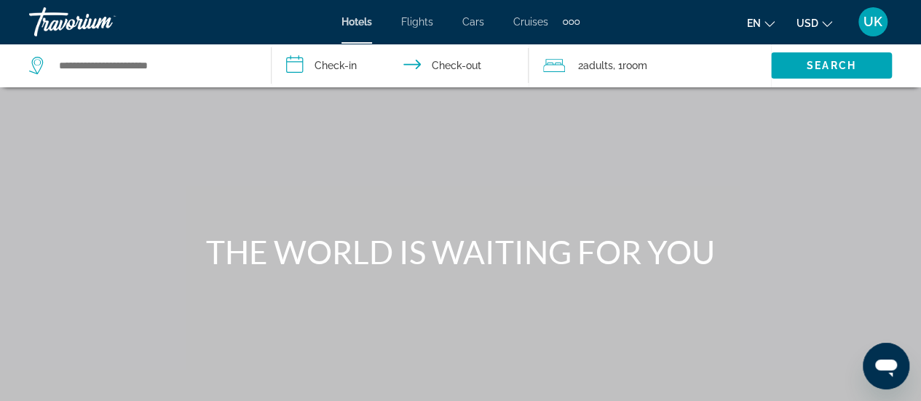
click at [519, 23] on span "Cruises" at bounding box center [530, 22] width 35 height 12
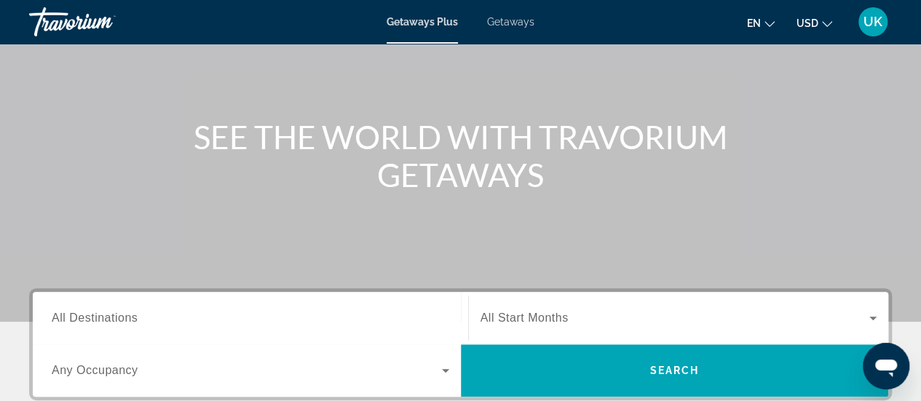
scroll to position [218, 0]
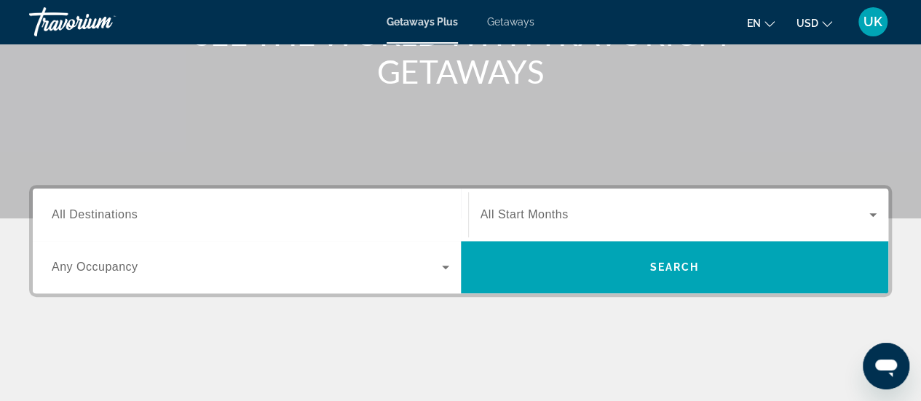
click at [522, 32] on div "Getaways Plus Getaways en English Español Français Italiano Português русский U…" at bounding box center [460, 22] width 921 height 38
click at [516, 23] on span "Getaways" at bounding box center [510, 22] width 47 height 12
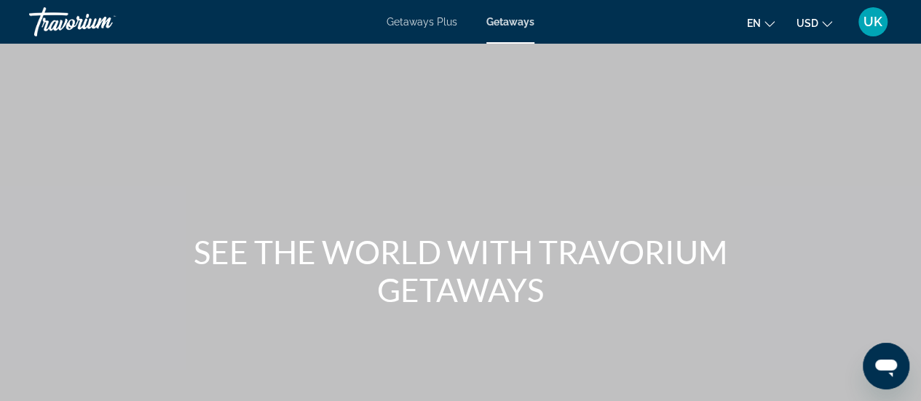
click at [101, 20] on div "Travorium" at bounding box center [102, 22] width 146 height 38
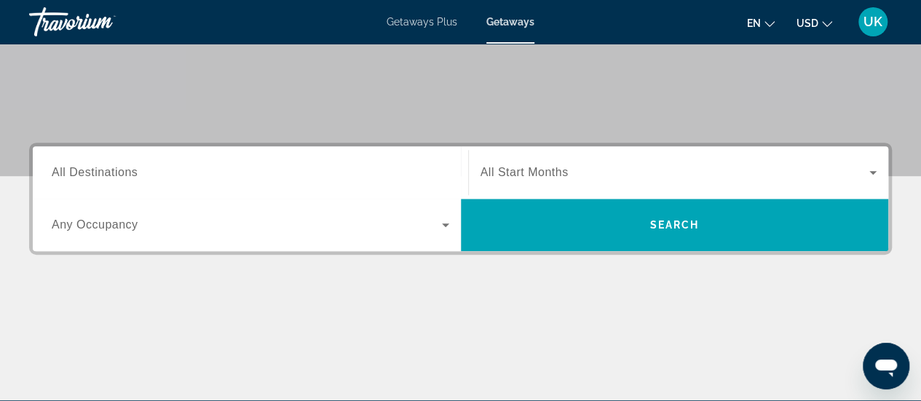
scroll to position [291, 0]
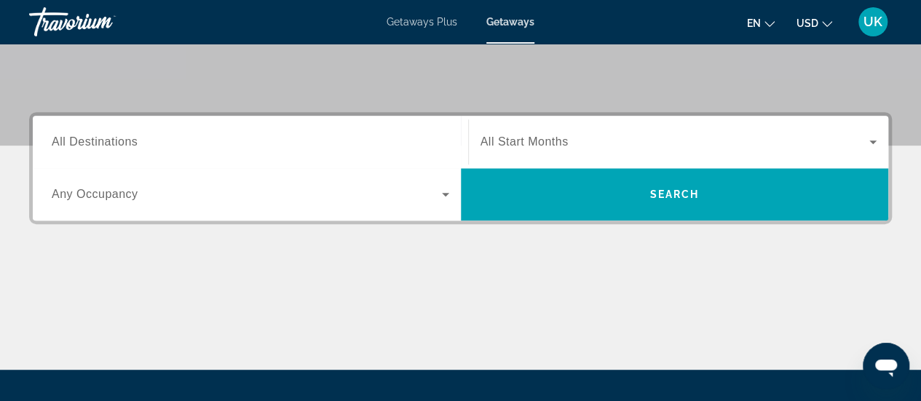
click at [122, 143] on span "All Destinations" at bounding box center [95, 141] width 86 height 12
click at [122, 143] on input "Destination All Destinations" at bounding box center [251, 142] width 398 height 17
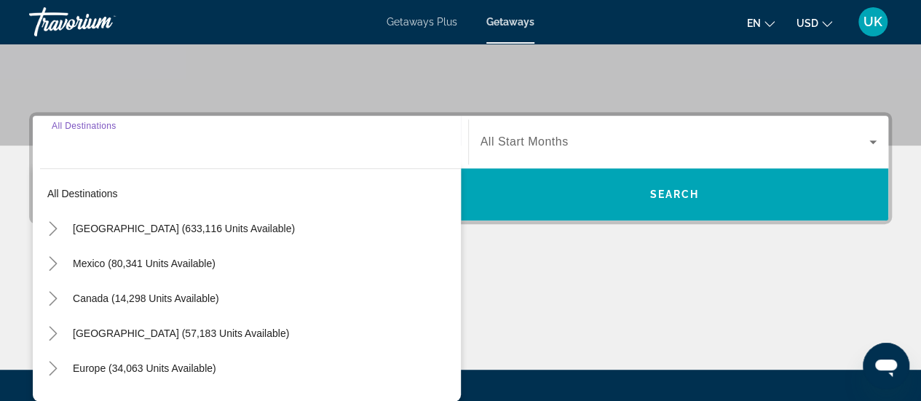
scroll to position [355, 0]
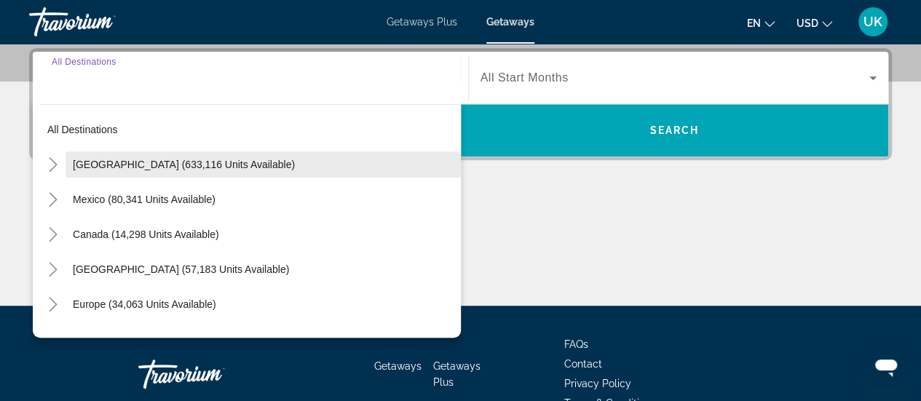
click at [206, 165] on span "[GEOGRAPHIC_DATA] (633,116 units available)" at bounding box center [184, 165] width 222 height 12
type input "**********"
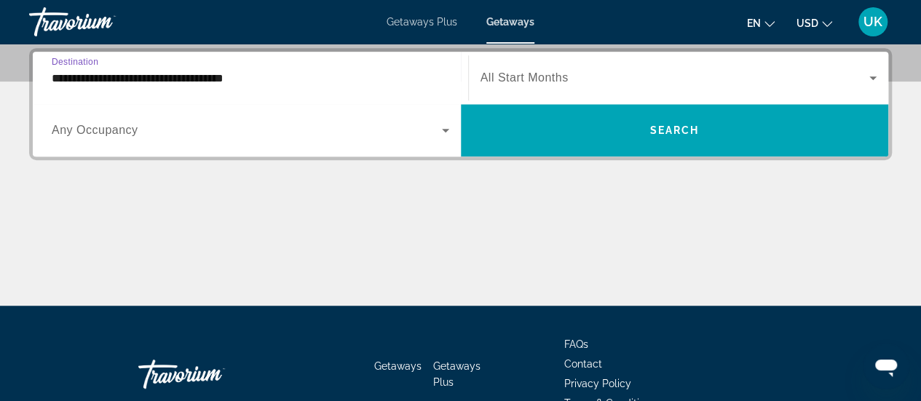
click at [607, 76] on span "Search widget" at bounding box center [676, 77] width 390 height 17
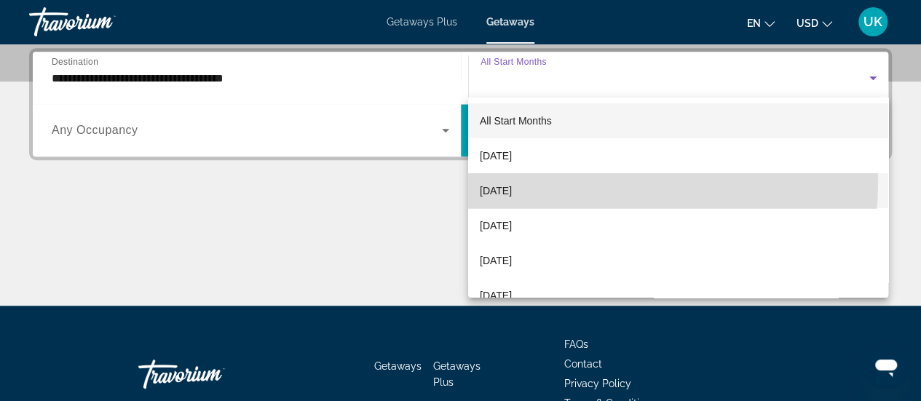
click at [513, 179] on mat-option "[DATE]" at bounding box center [678, 190] width 420 height 35
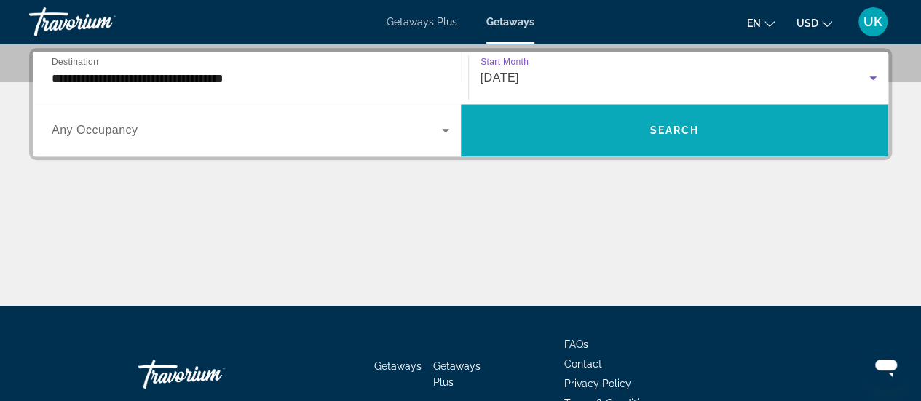
click at [647, 133] on span "Search widget" at bounding box center [675, 130] width 428 height 35
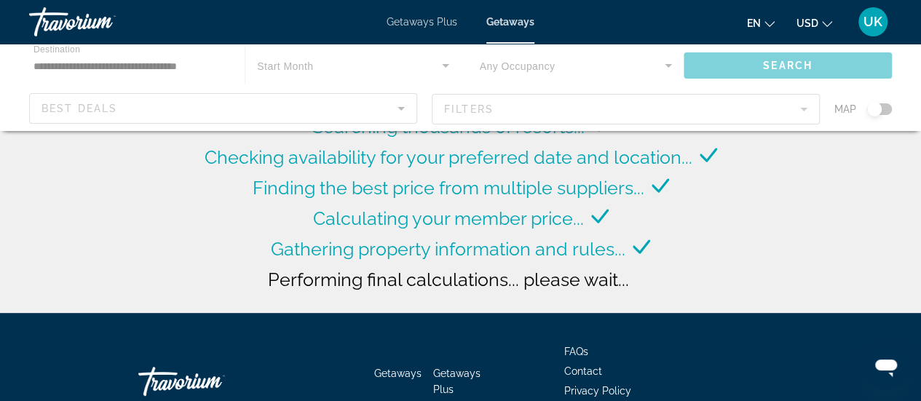
scroll to position [193, 0]
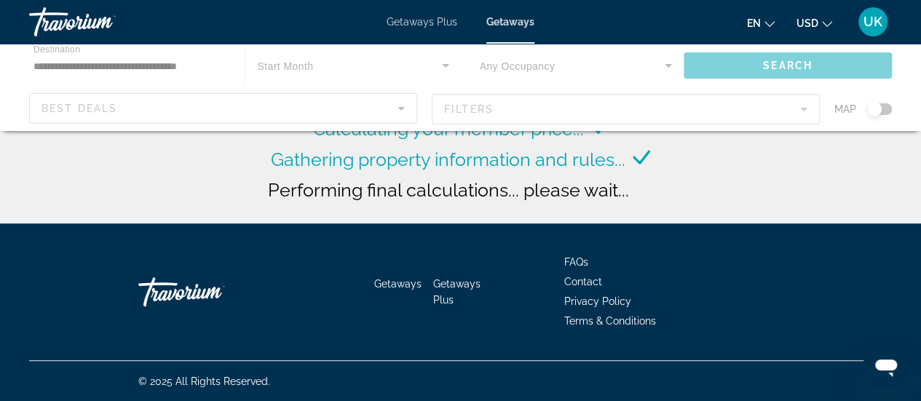
click at [406, 162] on span "Gathering property information and rules..." at bounding box center [448, 160] width 355 height 22
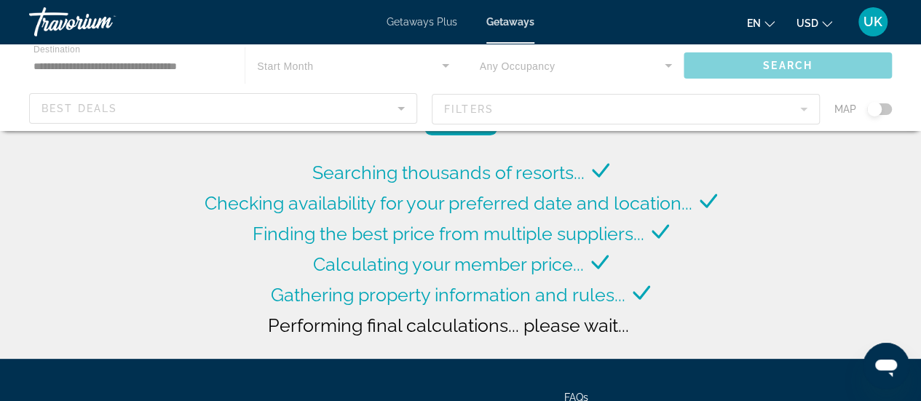
scroll to position [0, 0]
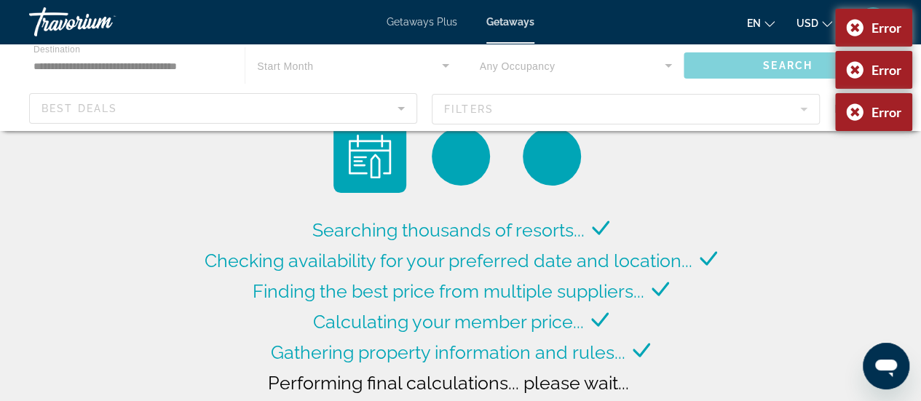
scroll to position [73, 0]
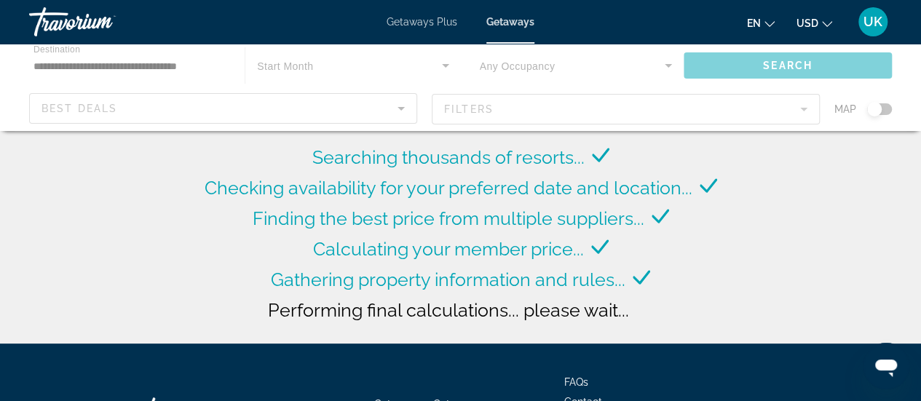
click at [382, 263] on div "Calculating your member price..." at bounding box center [461, 249] width 296 height 31
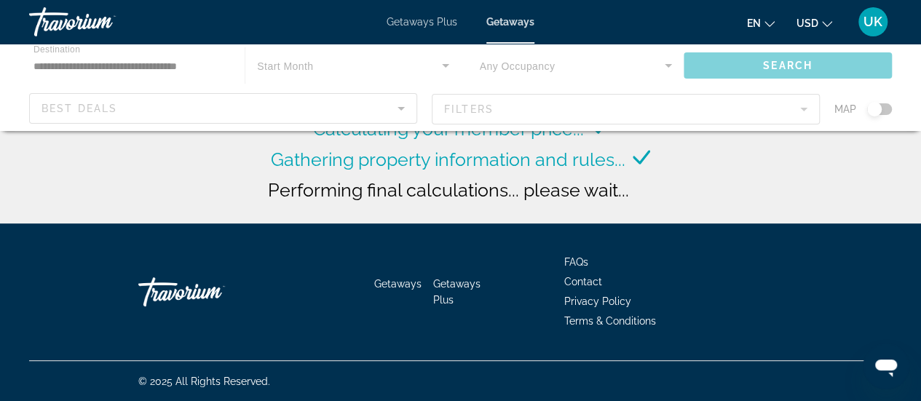
scroll to position [47, 0]
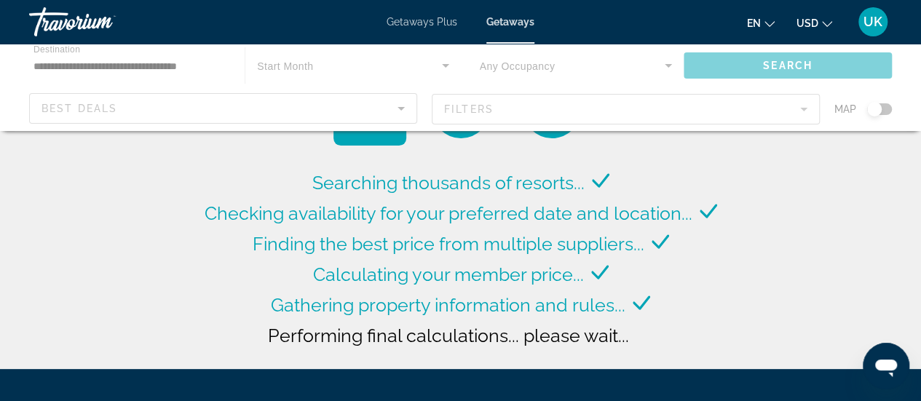
click at [197, 213] on div "Searching thousands of resorts... Checking availability for your preferred date…" at bounding box center [460, 165] width 921 height 424
click at [434, 25] on span "Getaways Plus" at bounding box center [422, 22] width 71 height 12
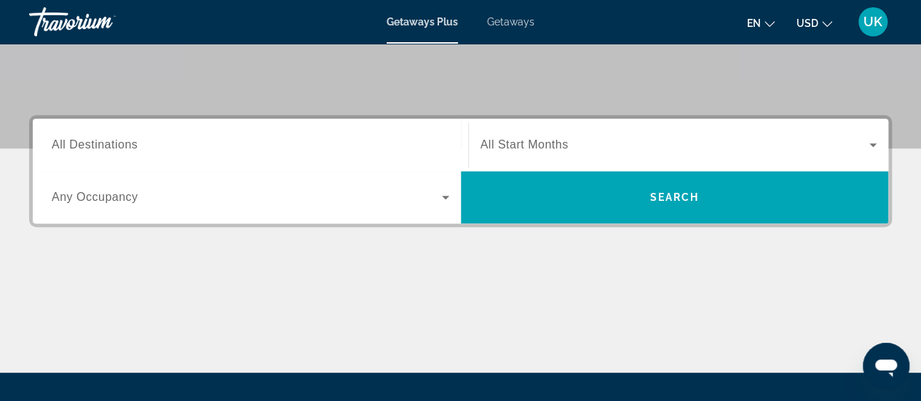
scroll to position [291, 0]
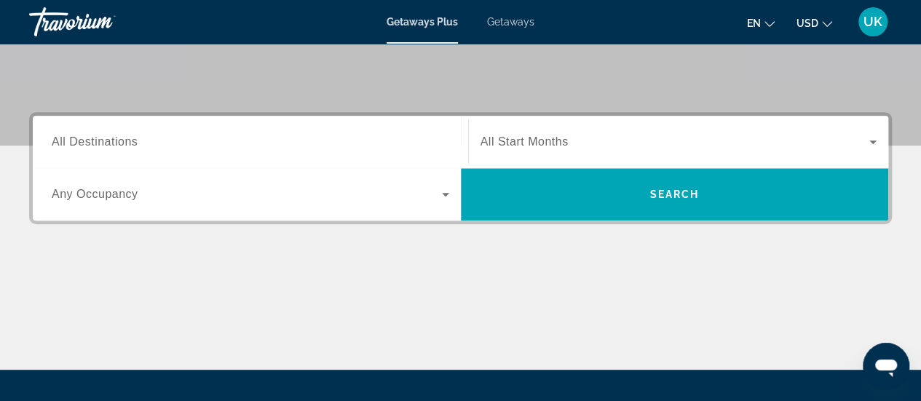
click at [98, 194] on span "Any Occupancy" at bounding box center [95, 194] width 87 height 12
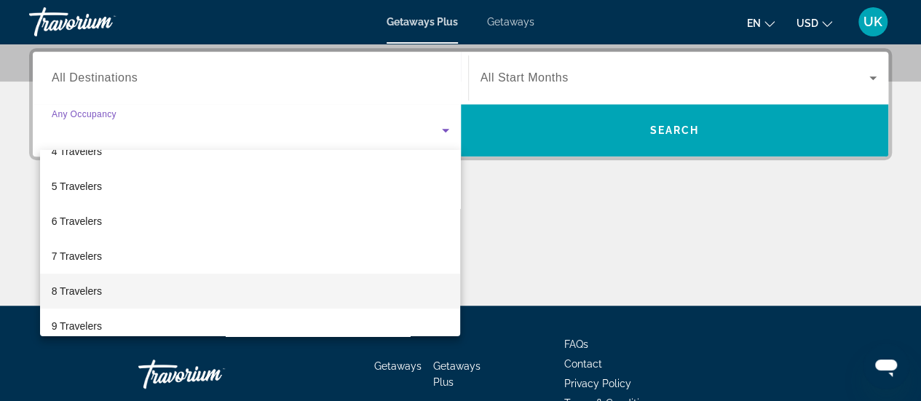
scroll to position [146, 0]
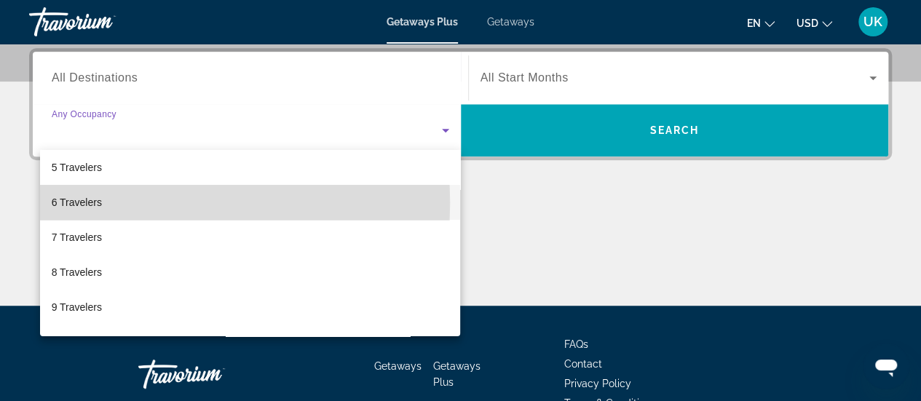
click at [82, 202] on span "6 Travelers" at bounding box center [77, 202] width 50 height 17
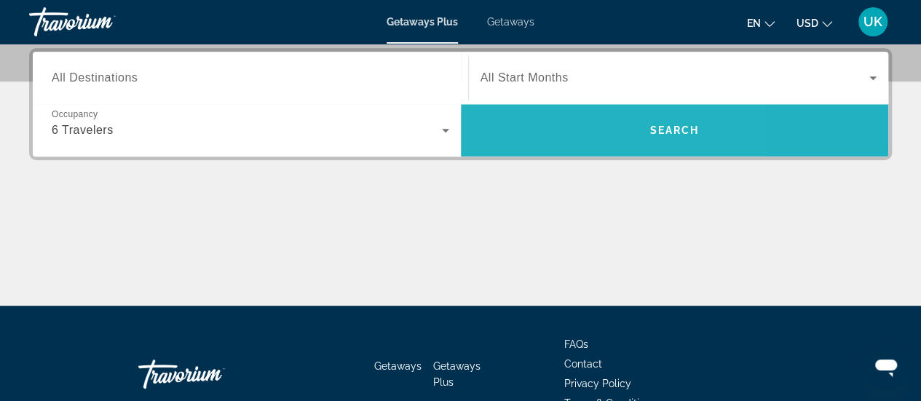
click at [550, 135] on span "Search widget" at bounding box center [675, 130] width 428 height 35
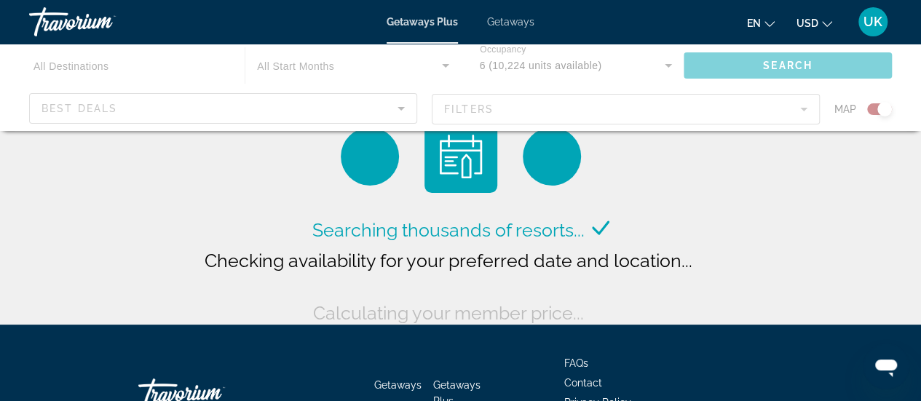
click at [73, 72] on div "Main content" at bounding box center [460, 87] width 921 height 87
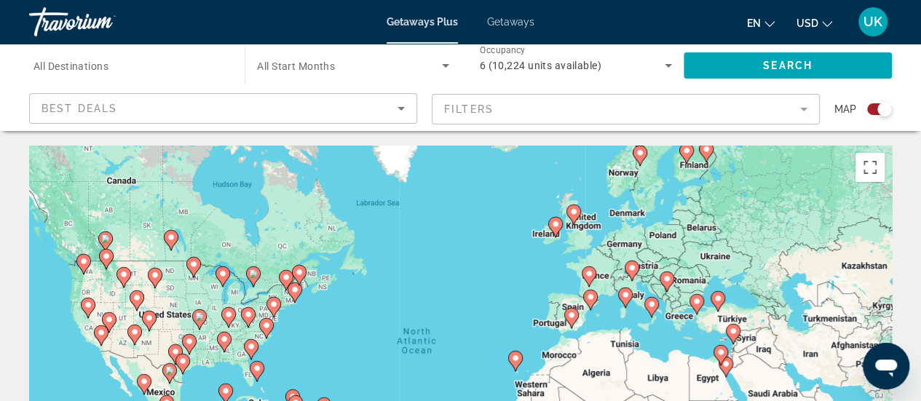
click at [229, 323] on icon "Main content" at bounding box center [227, 317] width 13 height 19
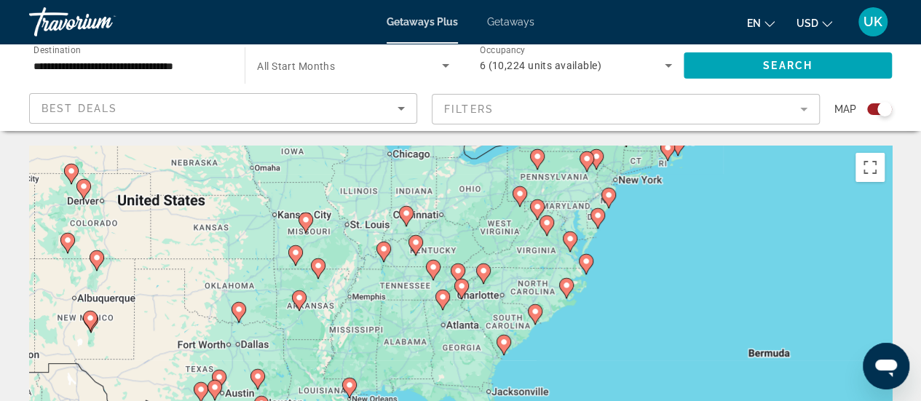
drag, startPoint x: 477, startPoint y: 332, endPoint x: 421, endPoint y: 194, distance: 148.6
click at [421, 194] on div "To activate drag with keyboard, press Alt + Enter. Once in keyboard drag state,…" at bounding box center [460, 364] width 863 height 437
click at [412, 251] on gmp-advanced-marker "Main content" at bounding box center [415, 245] width 15 height 22
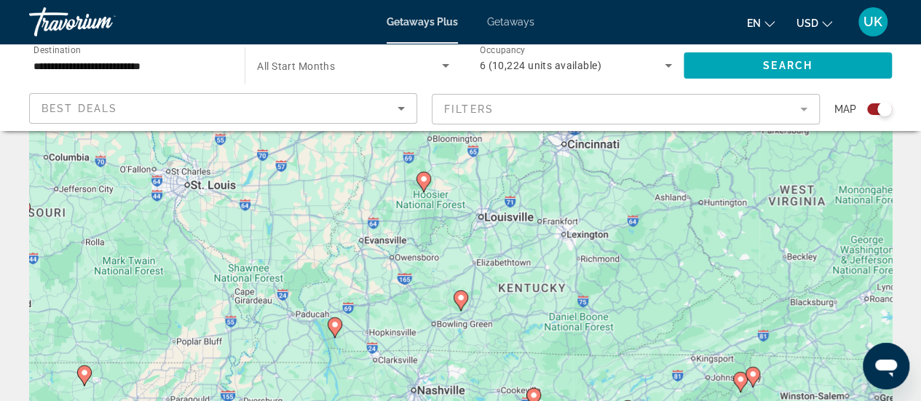
scroll to position [73, 0]
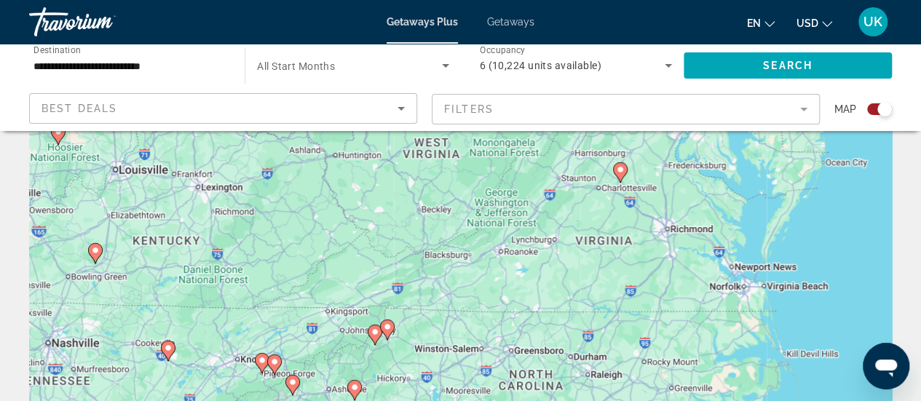
drag, startPoint x: 721, startPoint y: 292, endPoint x: 374, endPoint y: 277, distance: 346.9
click at [374, 277] on div "To activate drag with keyboard, press Alt + Enter. Once in keyboard drag state,…" at bounding box center [460, 291] width 863 height 437
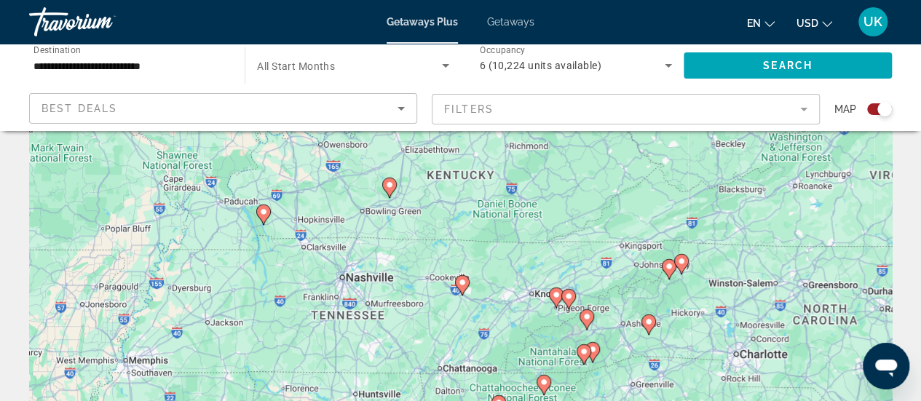
drag, startPoint x: 374, startPoint y: 277, endPoint x: 670, endPoint y: 206, distance: 303.9
click at [670, 206] on div "To activate drag with keyboard, press Alt + Enter. Once in keyboard drag state,…" at bounding box center [460, 291] width 863 height 437
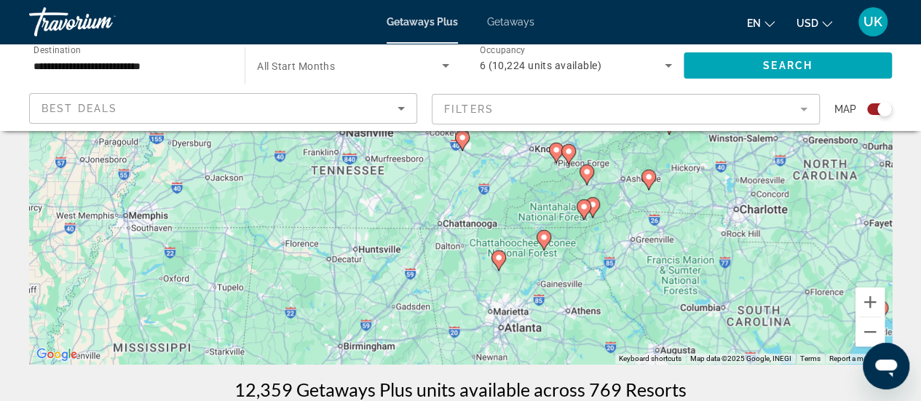
scroll to position [364, 0]
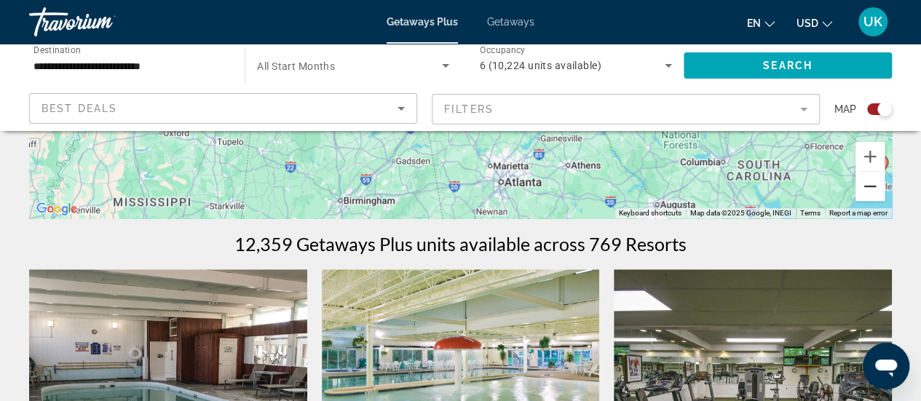
click at [863, 197] on button "Zoom out" at bounding box center [869, 186] width 29 height 29
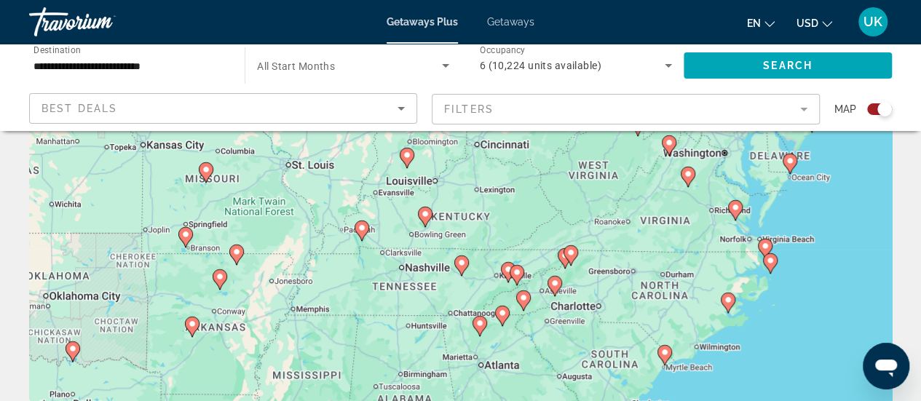
scroll to position [73, 0]
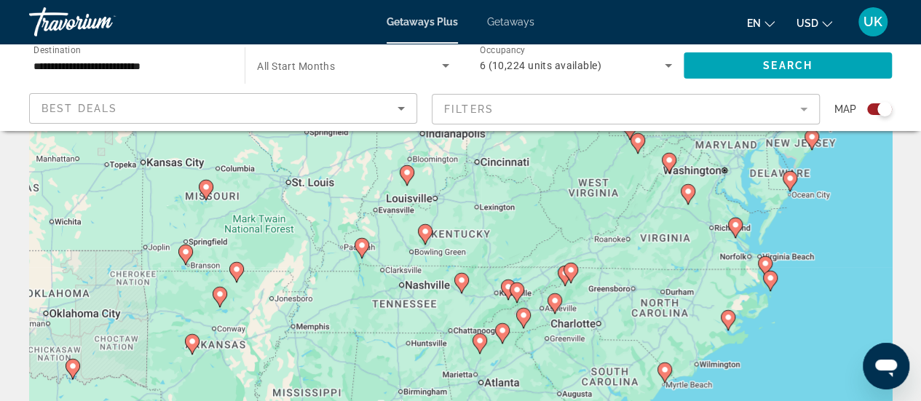
click at [432, 232] on div "To activate drag with keyboard, press Alt + Enter. Once in keyboard drag state,…" at bounding box center [460, 291] width 863 height 437
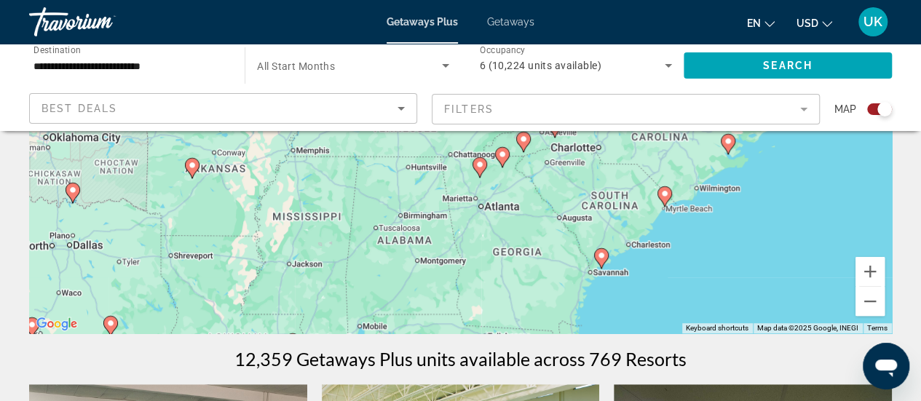
scroll to position [291, 0]
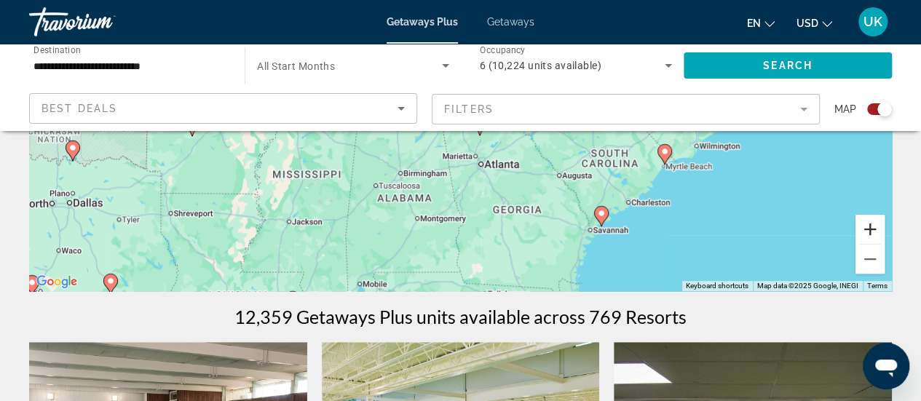
click at [876, 228] on button "Zoom in" at bounding box center [869, 229] width 29 height 29
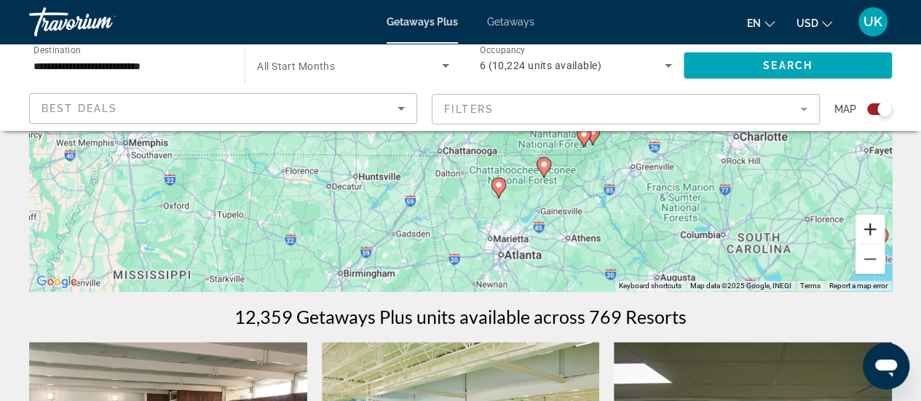
click at [876, 228] on button "Zoom in" at bounding box center [869, 229] width 29 height 29
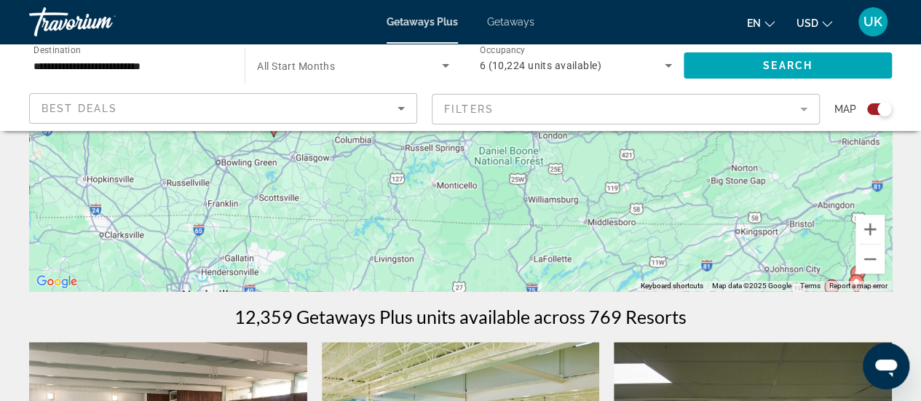
drag, startPoint x: 540, startPoint y: 184, endPoint x: 494, endPoint y: 435, distance: 255.2
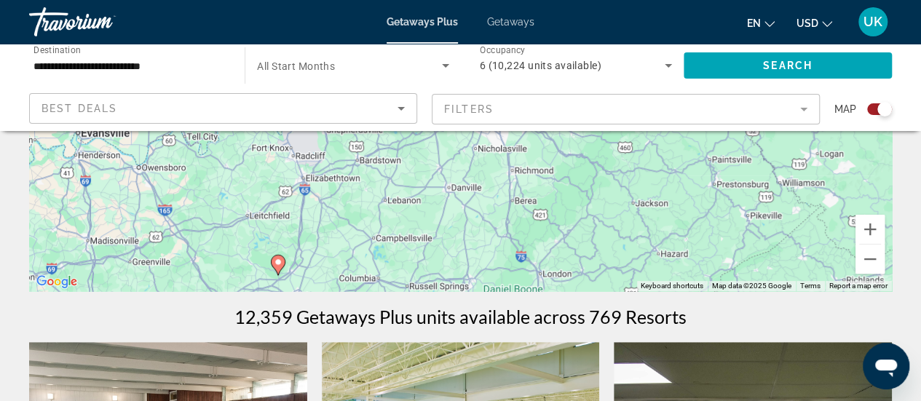
drag, startPoint x: 391, startPoint y: 133, endPoint x: 393, endPoint y: 278, distance: 144.9
click at [393, 278] on div "To activate drag with keyboard, press Alt + Enter. Once in keyboard drag state,…" at bounding box center [460, 72] width 863 height 437
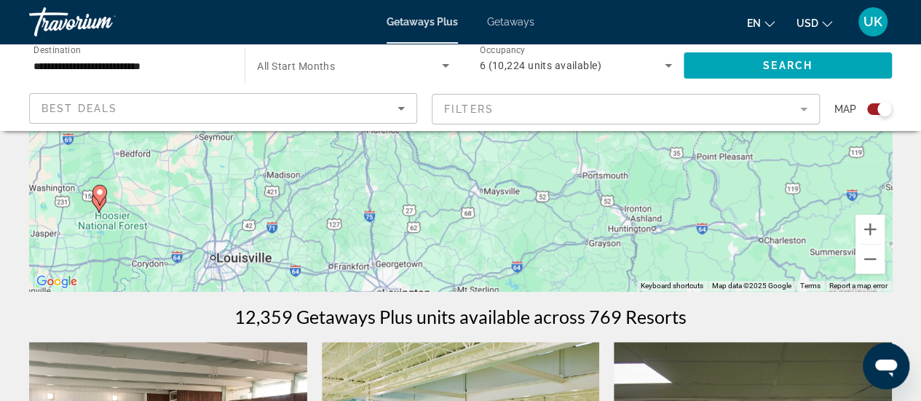
drag, startPoint x: 498, startPoint y: 181, endPoint x: 395, endPoint y: 337, distance: 186.6
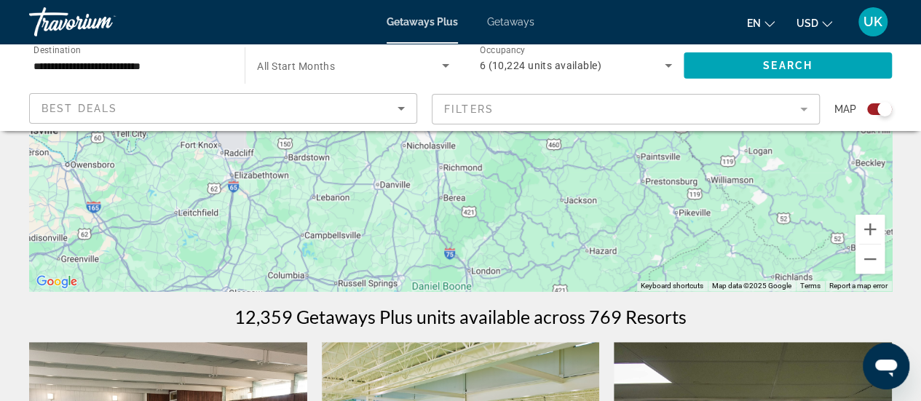
drag, startPoint x: 432, startPoint y: 249, endPoint x: 466, endPoint y: 106, distance: 147.5
click at [868, 248] on button "Zoom out" at bounding box center [869, 259] width 29 height 29
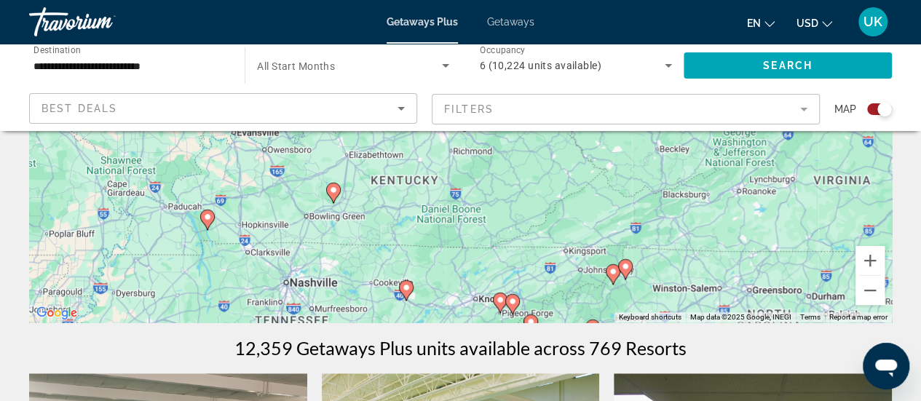
scroll to position [218, 0]
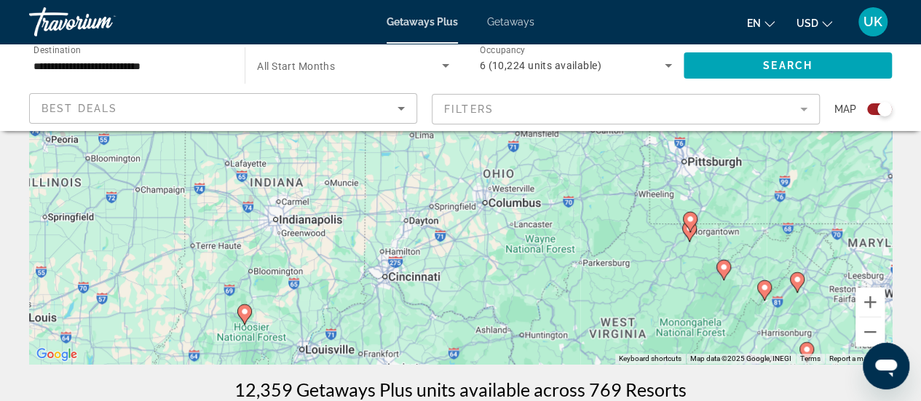
drag, startPoint x: 454, startPoint y: 180, endPoint x: 403, endPoint y: 435, distance: 260.6
click at [868, 302] on button "Zoom in" at bounding box center [869, 302] width 29 height 29
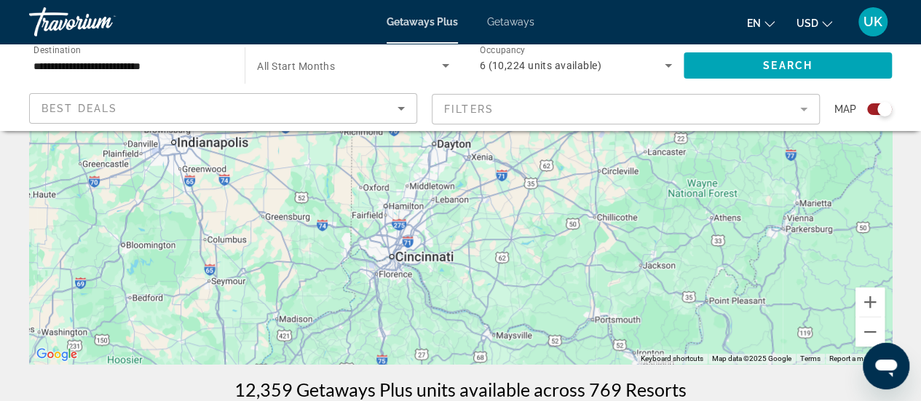
drag, startPoint x: 454, startPoint y: 304, endPoint x: 539, endPoint y: 150, distance: 175.7
click at [539, 150] on div "To activate drag with keyboard, press Alt + Enter. Once in keyboard drag state,…" at bounding box center [460, 145] width 863 height 437
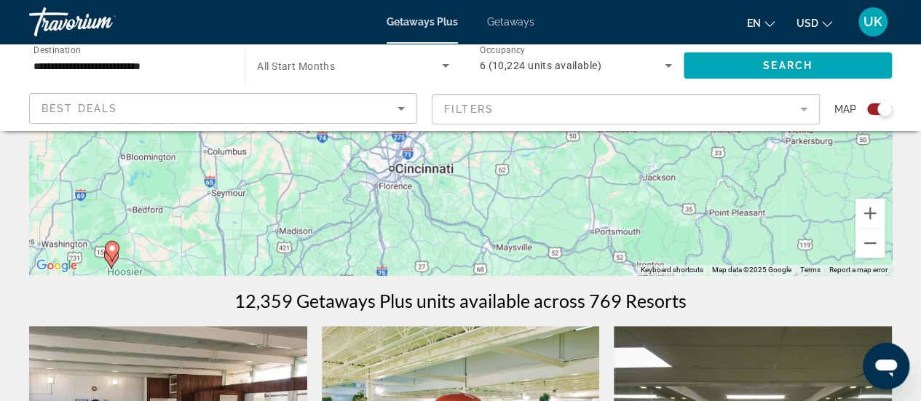
scroll to position [291, 0]
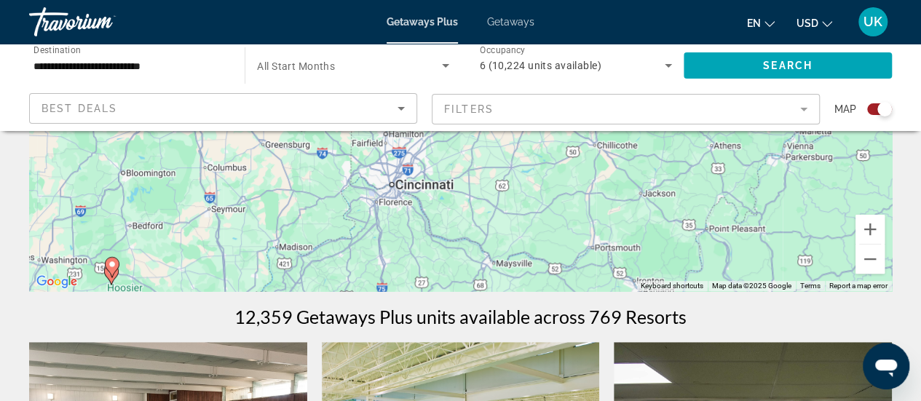
click at [509, 117] on mat-form-field "Filters" at bounding box center [626, 109] width 388 height 31
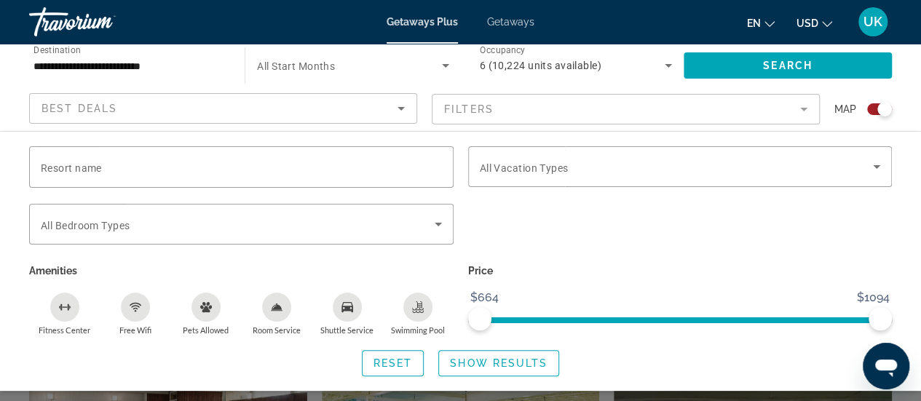
click at [295, 106] on div "Best Deals" at bounding box center [220, 108] width 356 height 17
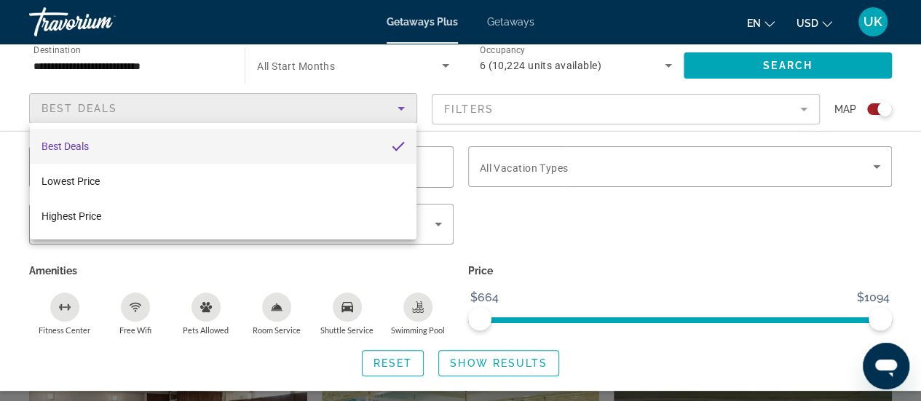
click at [0, 187] on div at bounding box center [460, 200] width 921 height 401
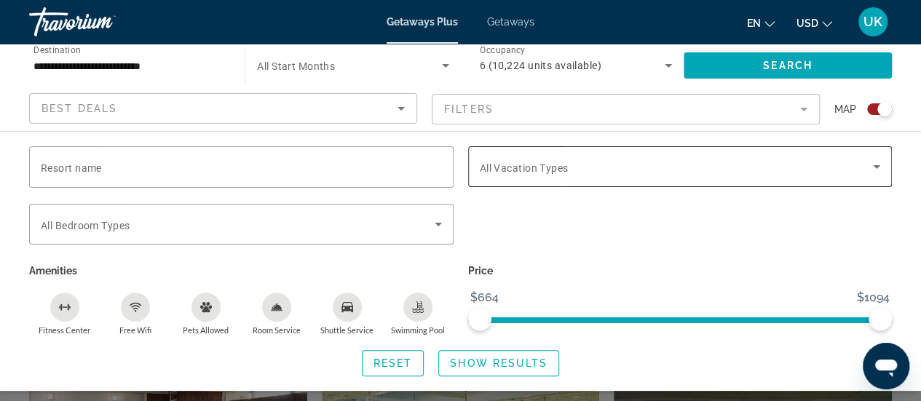
click at [838, 155] on div "Search widget" at bounding box center [680, 166] width 401 height 41
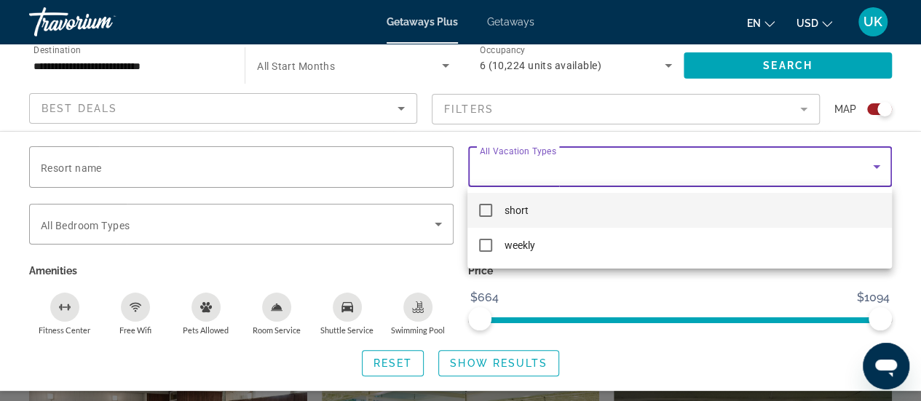
click at [653, 288] on div at bounding box center [460, 200] width 921 height 401
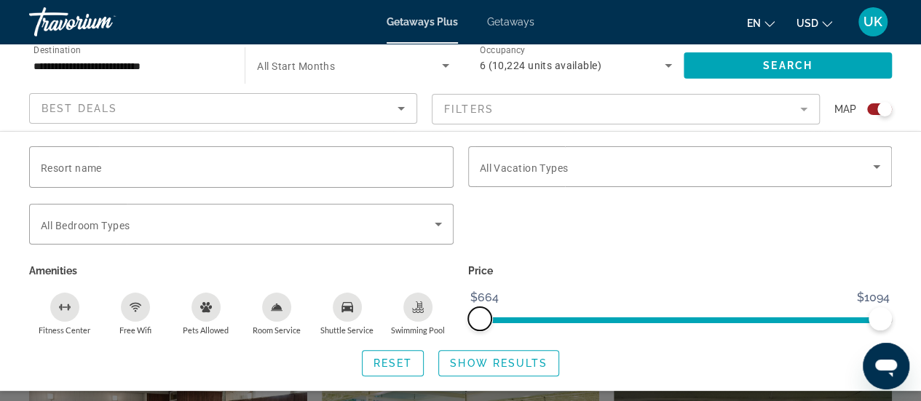
drag, startPoint x: 474, startPoint y: 312, endPoint x: 431, endPoint y: 330, distance: 46.4
click at [414, 336] on div "Resort name Vacation Types All Vacation Types Bedroom Types All Bedroom Types A…" at bounding box center [460, 261] width 921 height 230
click at [382, 112] on div "Best Deals" at bounding box center [220, 108] width 356 height 17
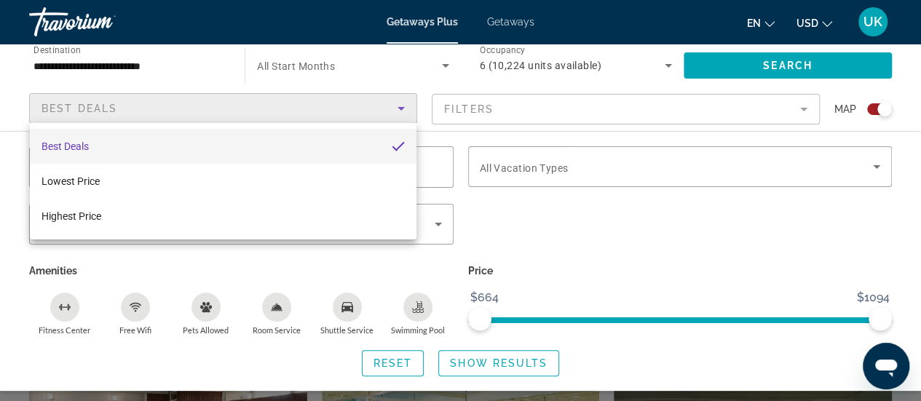
click at [566, 98] on div at bounding box center [460, 200] width 921 height 401
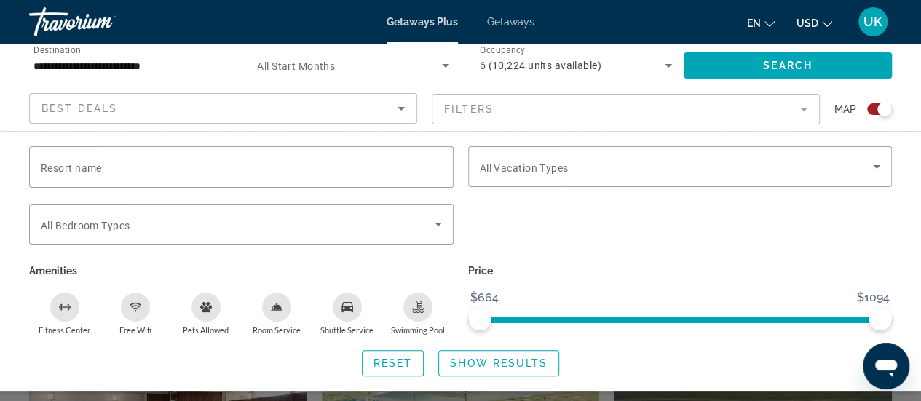
click at [568, 100] on mat-form-field "Filters" at bounding box center [626, 109] width 388 height 31
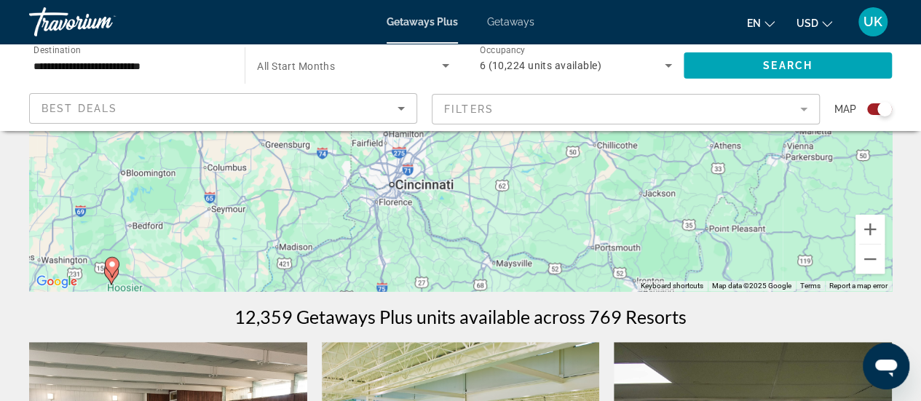
click at [543, 110] on mat-form-field "Filters" at bounding box center [626, 109] width 388 height 31
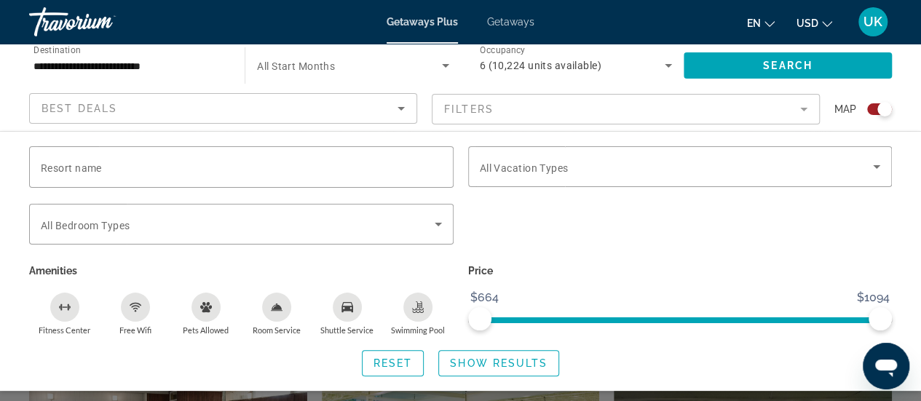
click at [545, 108] on mat-form-field "Filters" at bounding box center [626, 109] width 388 height 31
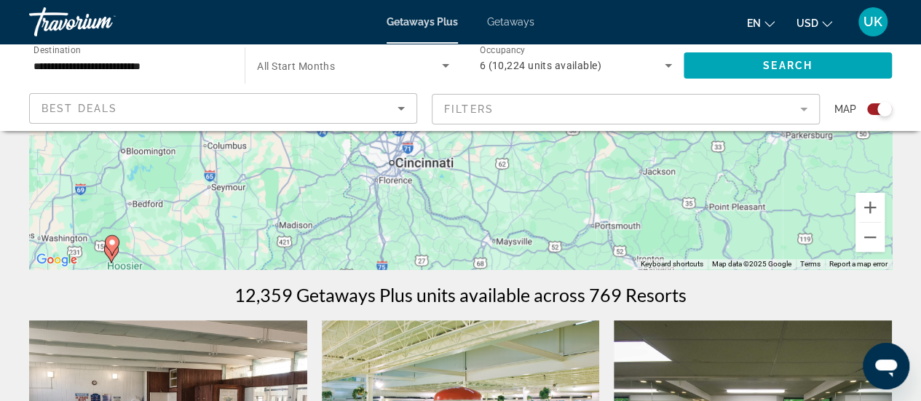
scroll to position [364, 0]
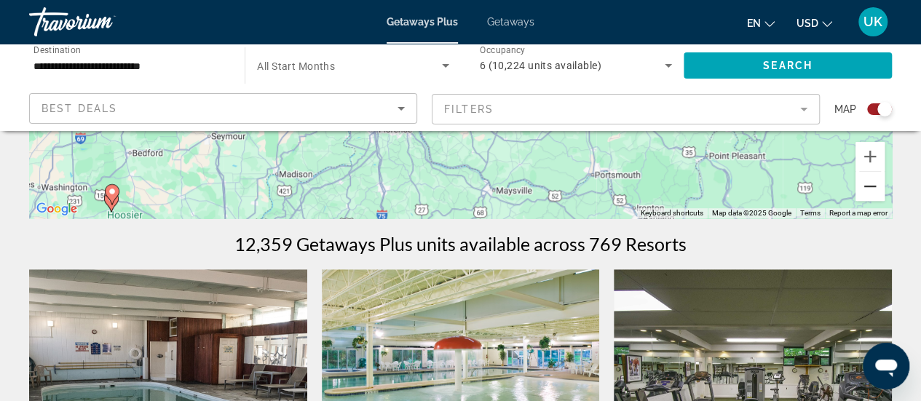
click at [865, 195] on button "Zoom out" at bounding box center [869, 186] width 29 height 29
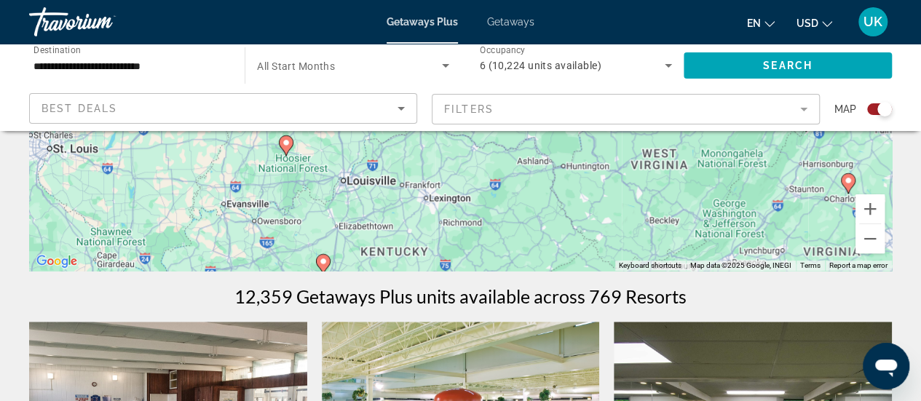
scroll to position [291, 0]
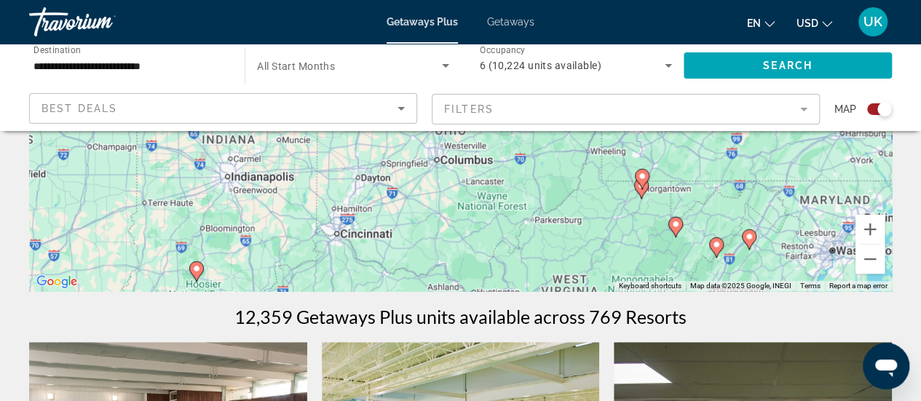
drag, startPoint x: 553, startPoint y: 183, endPoint x: 464, endPoint y: 348, distance: 187.6
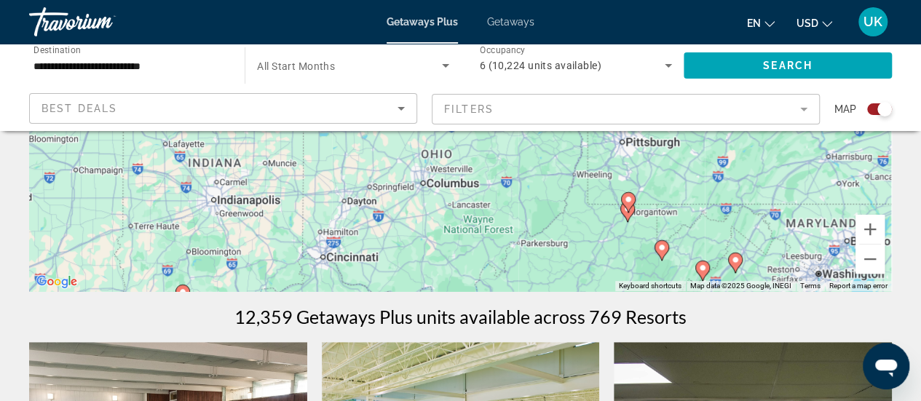
drag, startPoint x: 411, startPoint y: 264, endPoint x: 393, endPoint y: 289, distance: 30.3
click at [393, 289] on div "To activate drag with keyboard, press Alt + Enter. Once in keyboard drag state,…" at bounding box center [460, 72] width 863 height 437
click at [379, 217] on div "To activate drag with keyboard, press Alt + Enter. Once in keyboard drag state,…" at bounding box center [460, 72] width 863 height 437
click at [344, 206] on div "To activate drag with keyboard, press Alt + Enter. Once in keyboard drag state,…" at bounding box center [460, 72] width 863 height 437
click at [352, 203] on div "To activate drag with keyboard, press Alt + Enter. Once in keyboard drag state,…" at bounding box center [460, 72] width 863 height 437
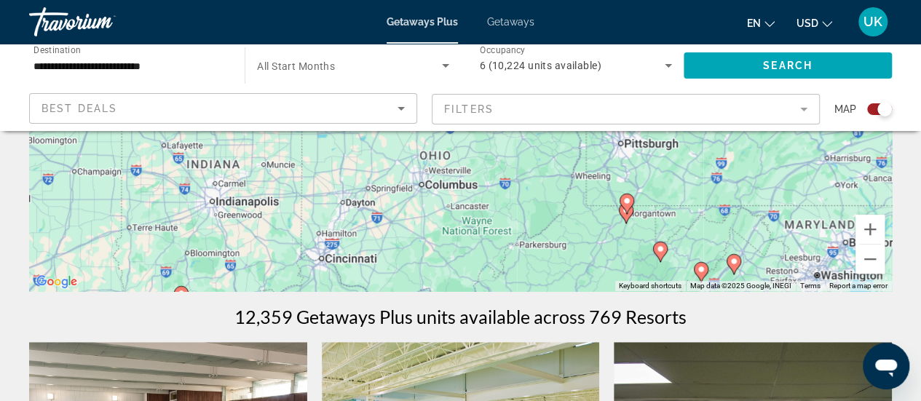
click at [352, 203] on div "To activate drag with keyboard, press Alt + Enter. Once in keyboard drag state,…" at bounding box center [460, 72] width 863 height 437
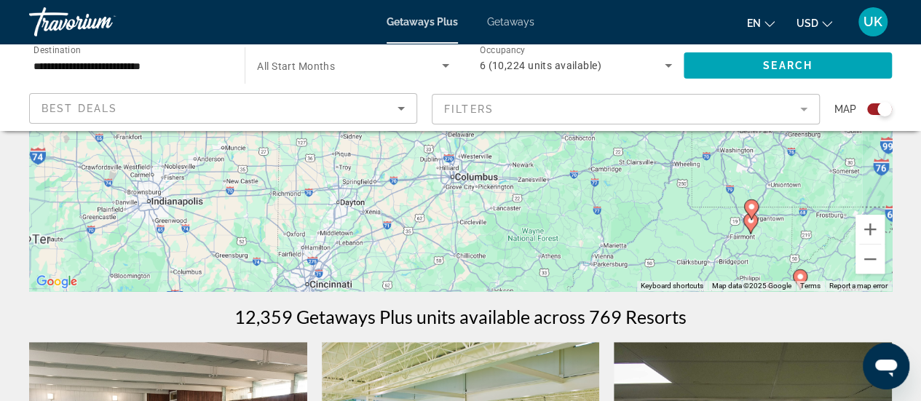
click at [352, 203] on div "To activate drag with keyboard, press Alt + Enter. Once in keyboard drag state,…" at bounding box center [460, 72] width 863 height 437
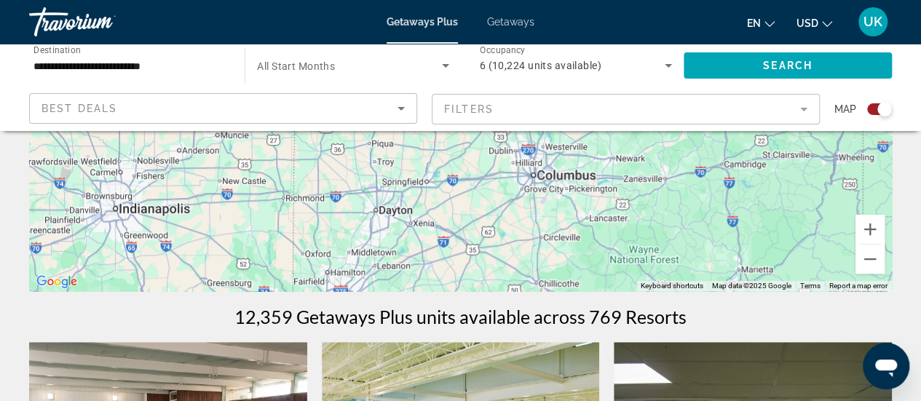
drag, startPoint x: 446, startPoint y: 196, endPoint x: 487, endPoint y: 192, distance: 41.7
click at [487, 192] on div "To activate drag with keyboard, press Alt + Enter. Once in keyboard drag state,…" at bounding box center [460, 72] width 863 height 437
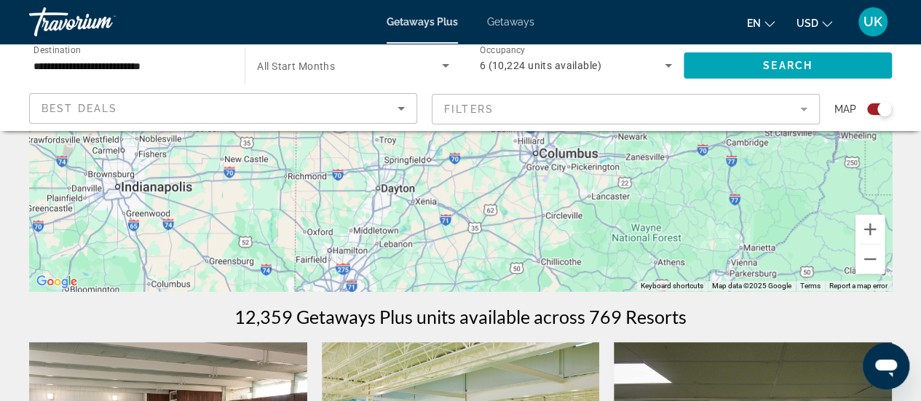
click at [392, 193] on div "To activate drag with keyboard, press Alt + Enter. Once in keyboard drag state,…" at bounding box center [460, 72] width 863 height 437
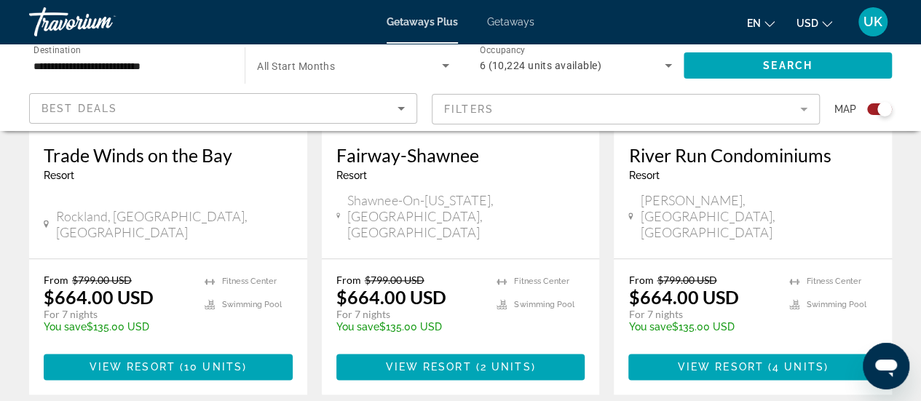
scroll to position [728, 0]
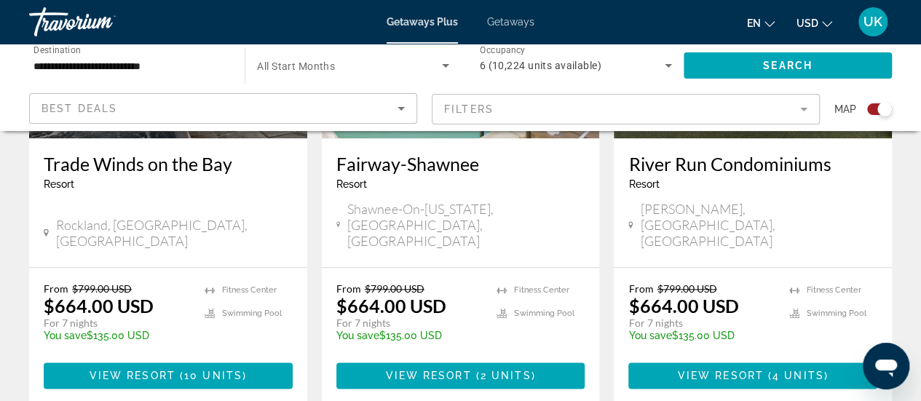
click at [63, 60] on input "**********" at bounding box center [129, 66] width 192 height 17
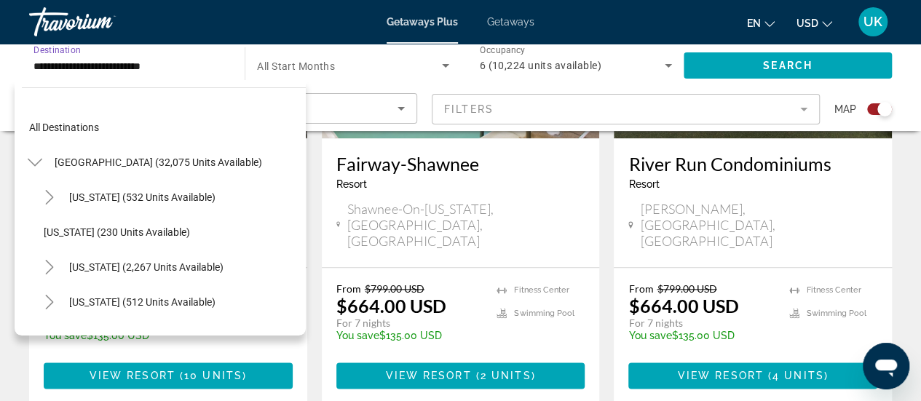
scroll to position [366, 0]
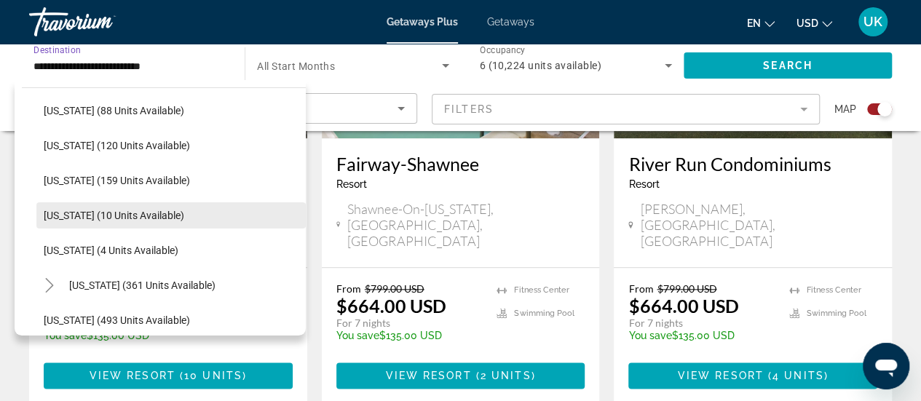
click at [63, 203] on span "Search widget" at bounding box center [170, 215] width 269 height 35
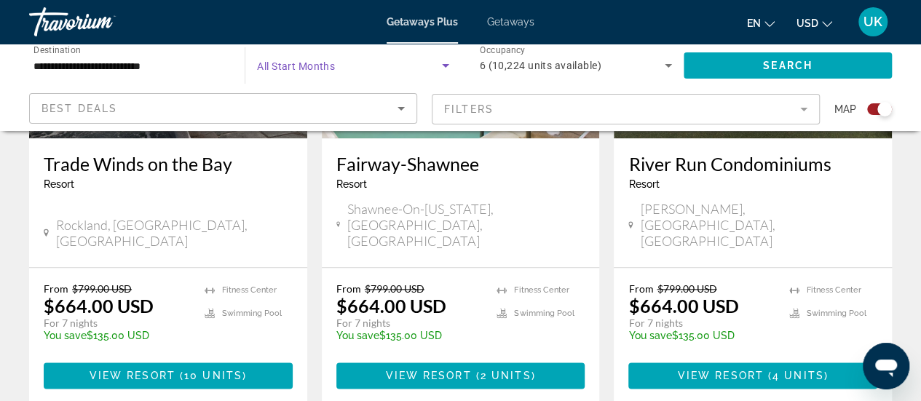
click at [299, 73] on span "Search widget" at bounding box center [349, 65] width 184 height 17
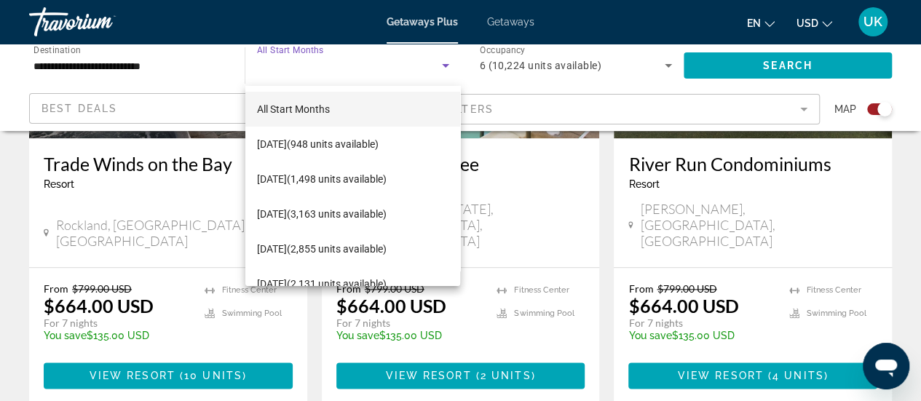
click at [531, 66] on div at bounding box center [460, 200] width 921 height 401
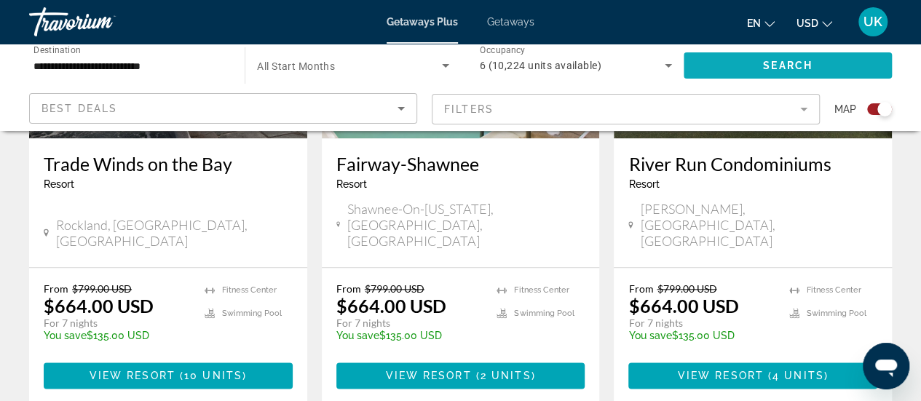
click at [815, 63] on span "Search widget" at bounding box center [788, 65] width 208 height 35
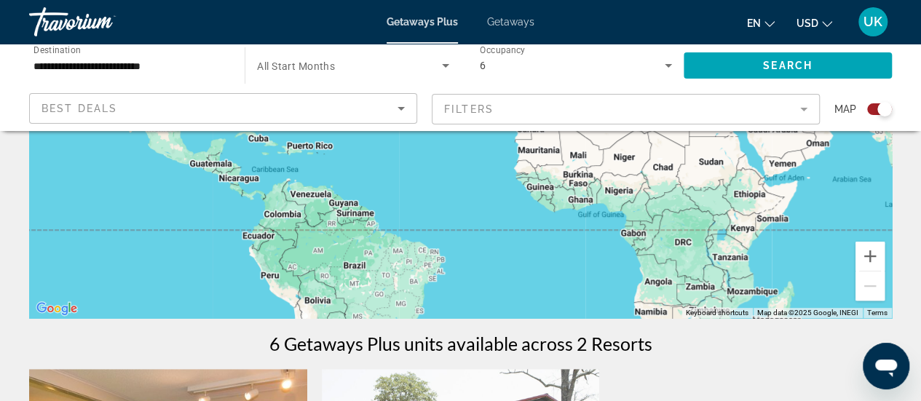
scroll to position [111, 0]
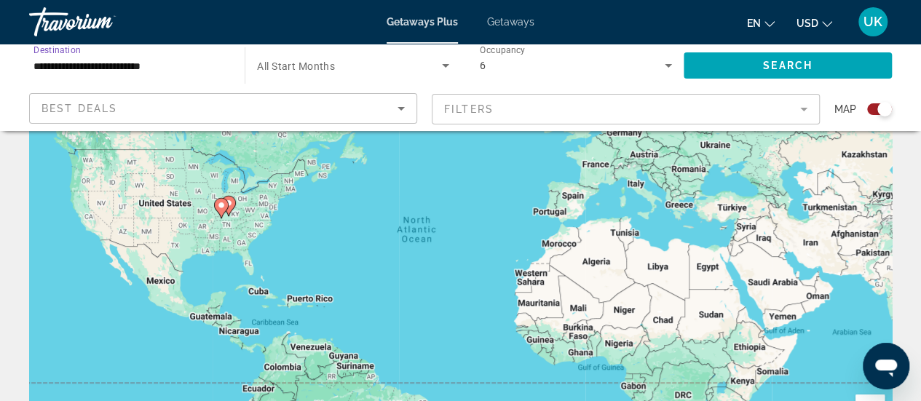
click at [119, 67] on input "**********" at bounding box center [129, 66] width 192 height 17
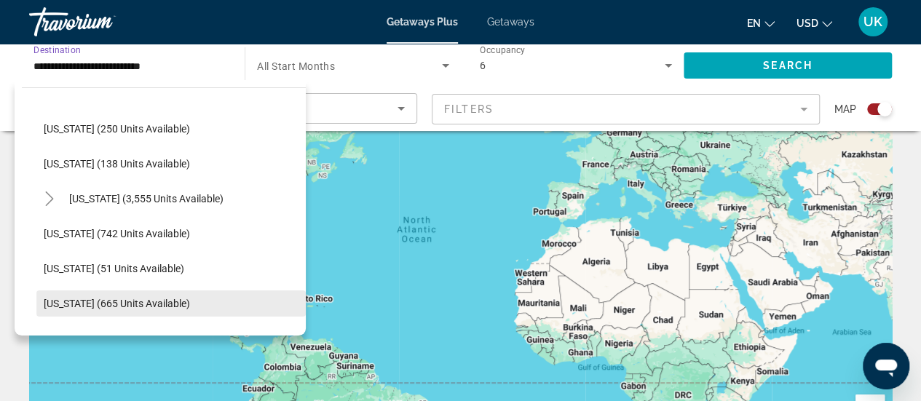
scroll to position [1167, 0]
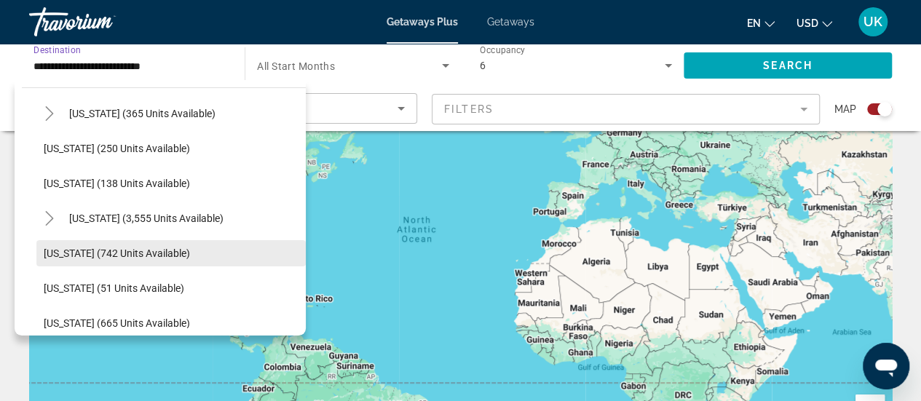
click at [74, 253] on span "[US_STATE] (742 units available)" at bounding box center [117, 254] width 146 height 12
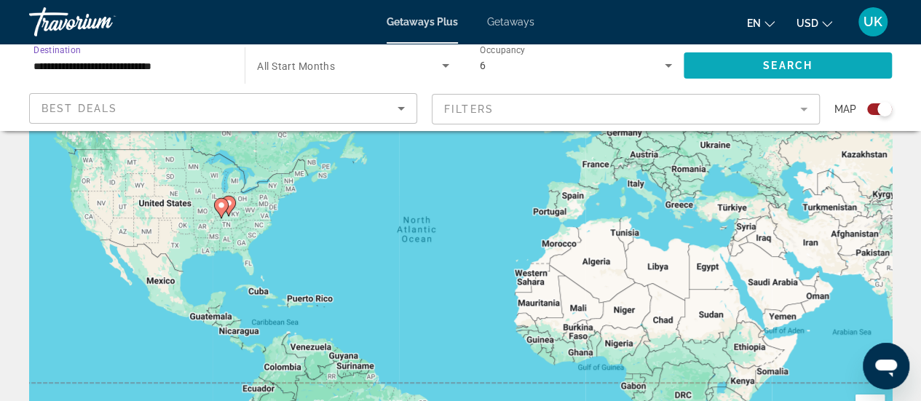
click at [808, 74] on span "Search widget" at bounding box center [788, 65] width 208 height 35
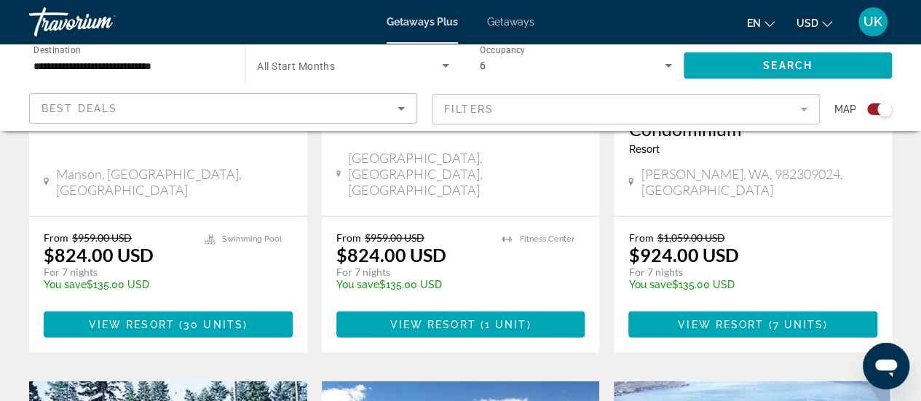
scroll to position [2039, 0]
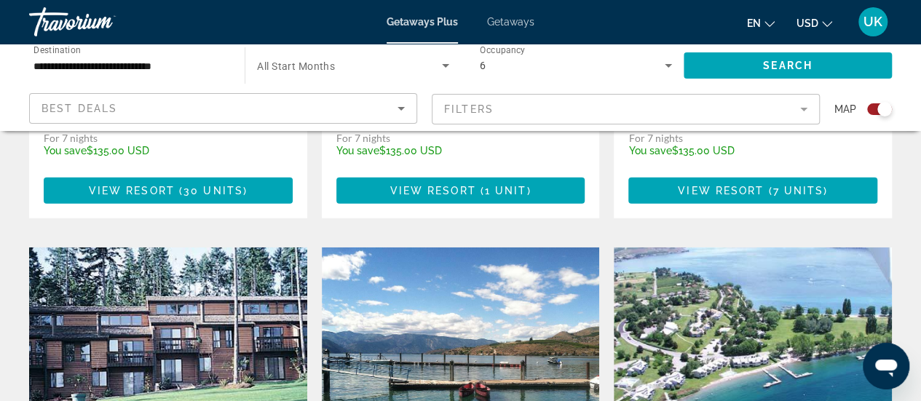
click at [90, 75] on div "**********" at bounding box center [129, 66] width 192 height 42
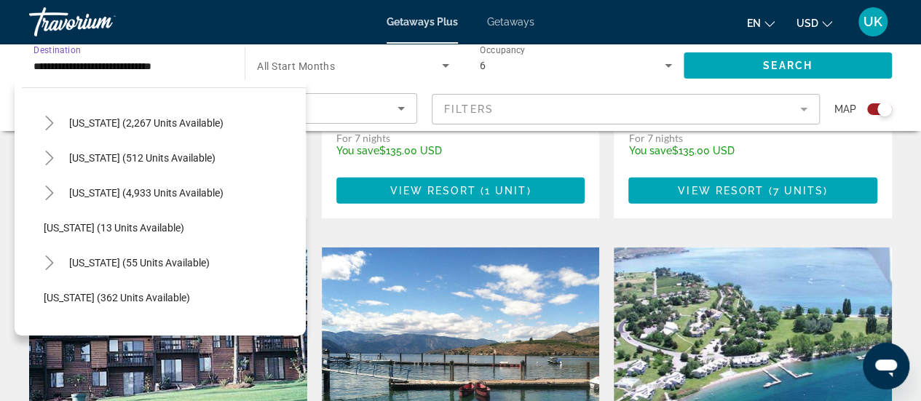
scroll to position [146, 0]
click at [90, 154] on span "[US_STATE] (512 units available)" at bounding box center [142, 157] width 146 height 12
type input "**********"
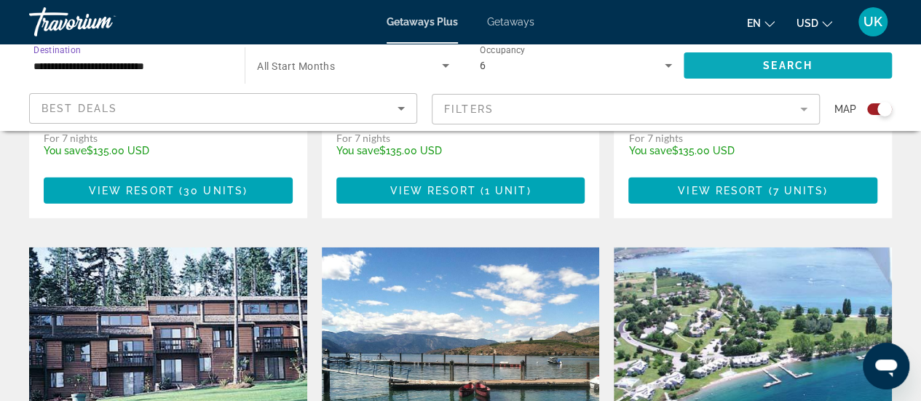
click at [718, 68] on span "Search widget" at bounding box center [788, 65] width 208 height 35
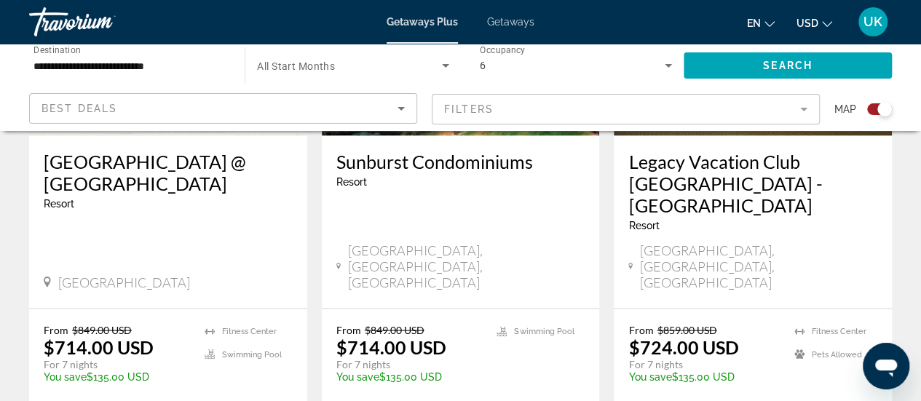
scroll to position [912, 0]
